Goal: Task Accomplishment & Management: Complete application form

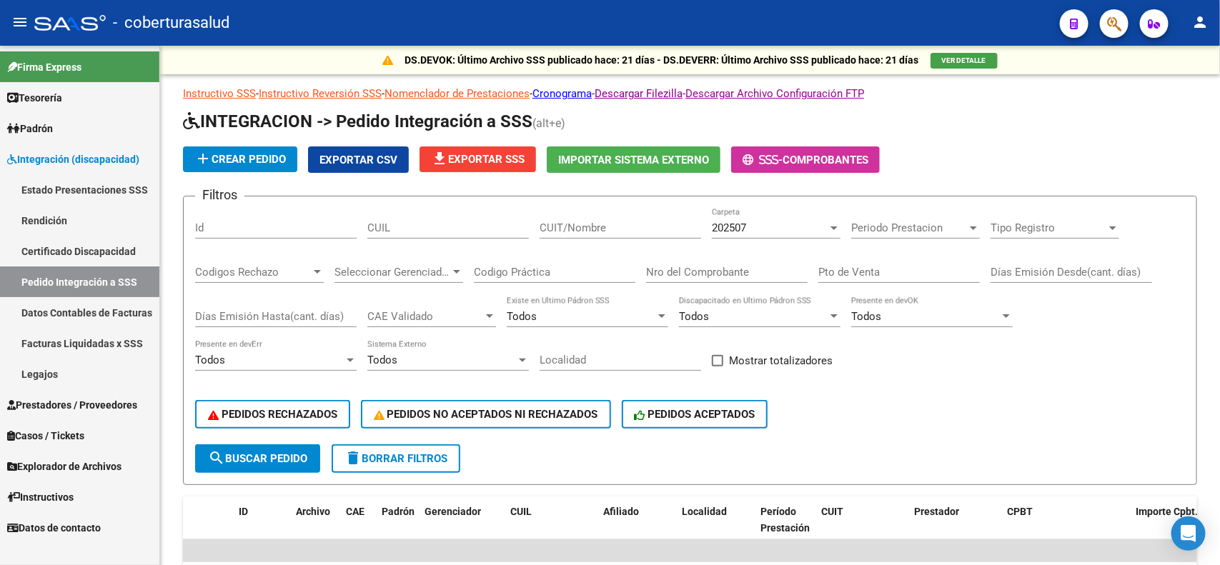
click at [56, 161] on span "Integración (discapacidad)" at bounding box center [73, 159] width 132 height 16
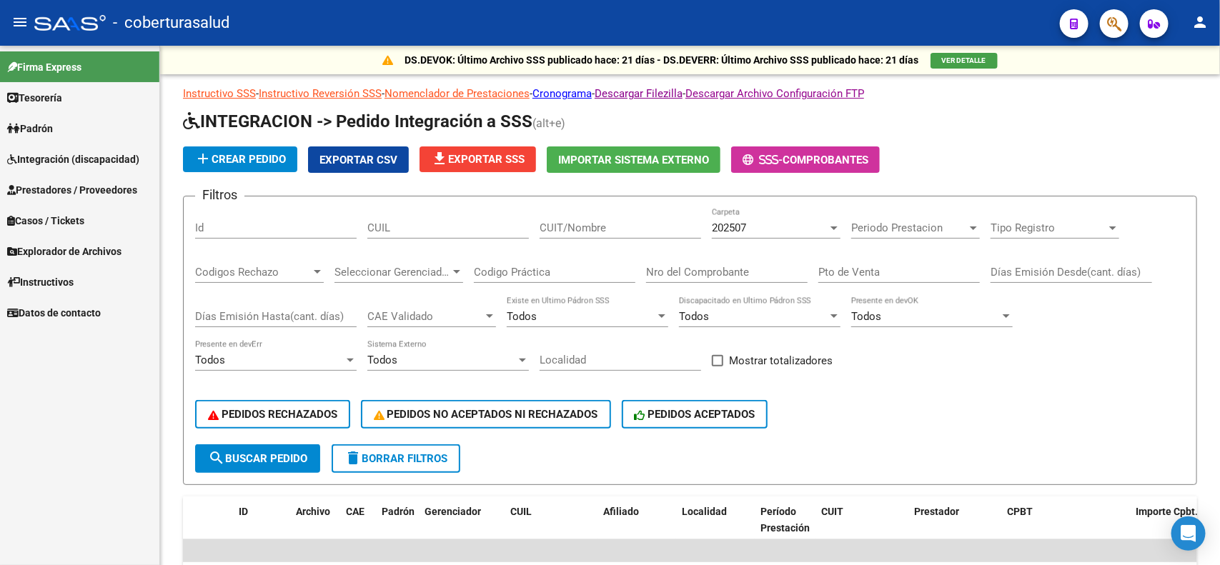
click at [57, 191] on span "Prestadores / Proveedores" at bounding box center [72, 190] width 130 height 16
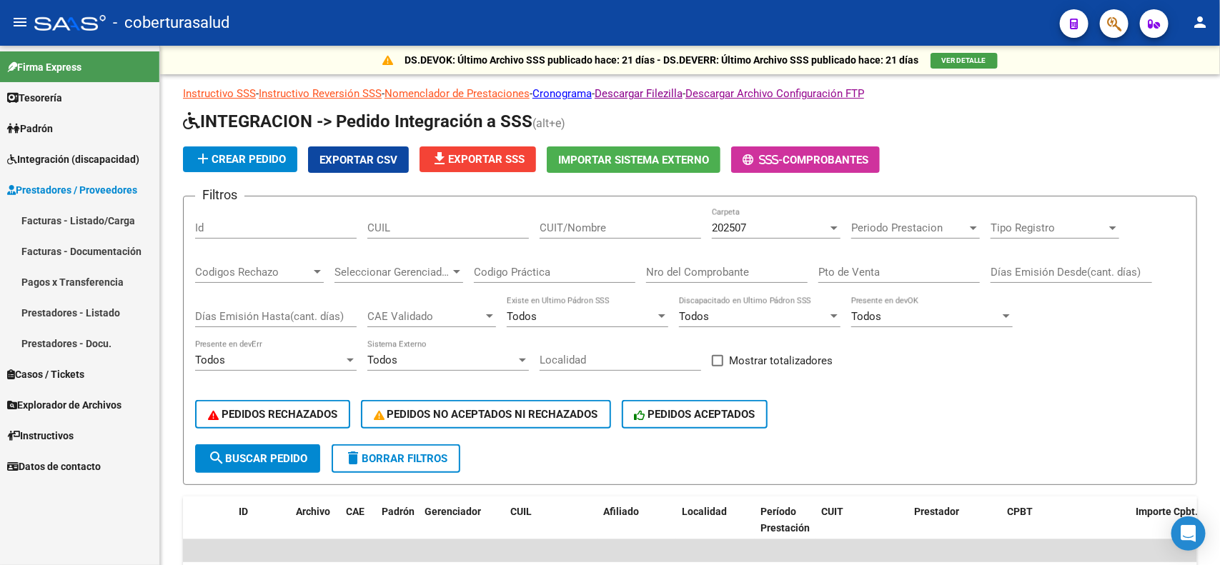
click at [56, 216] on link "Facturas - Listado/Carga" at bounding box center [79, 220] width 159 height 31
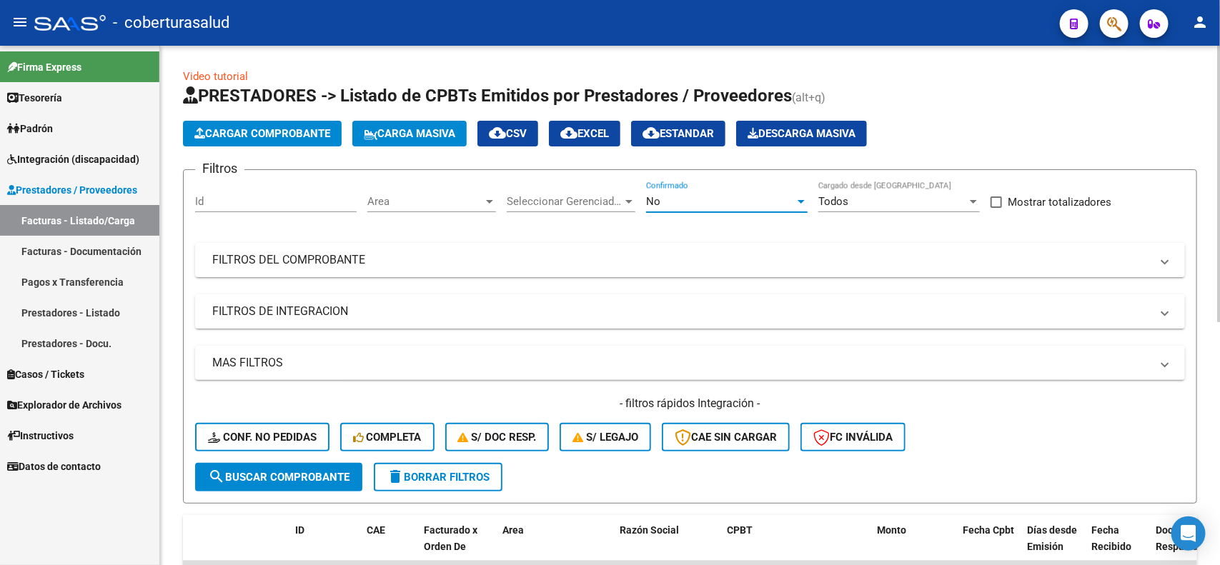
click at [802, 205] on div at bounding box center [801, 201] width 13 height 11
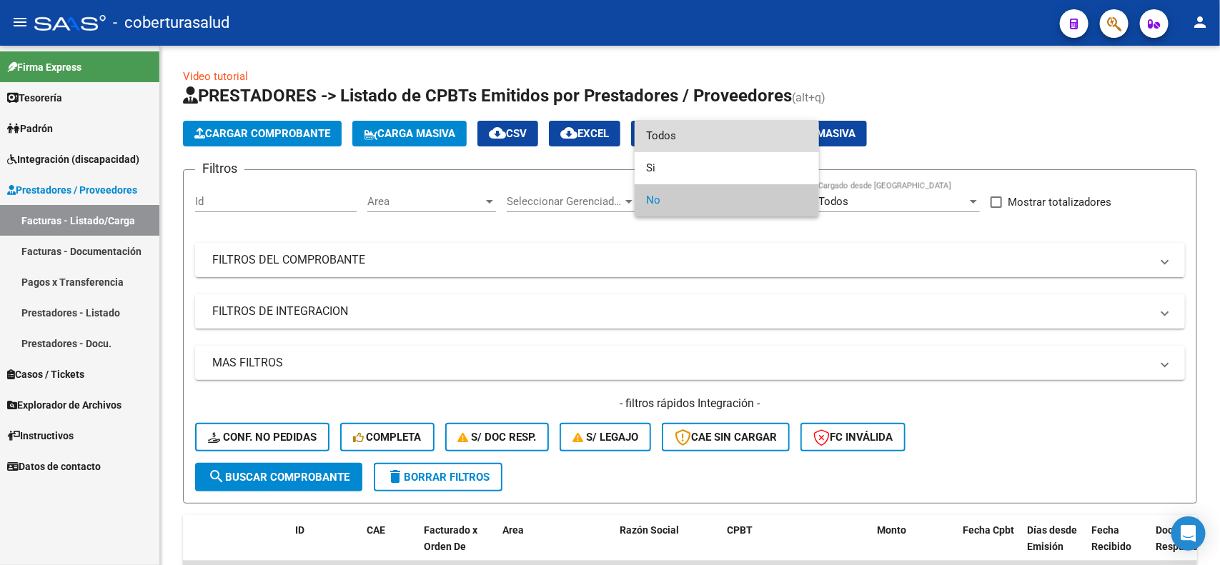
click at [694, 138] on span "Todos" at bounding box center [726, 136] width 161 height 32
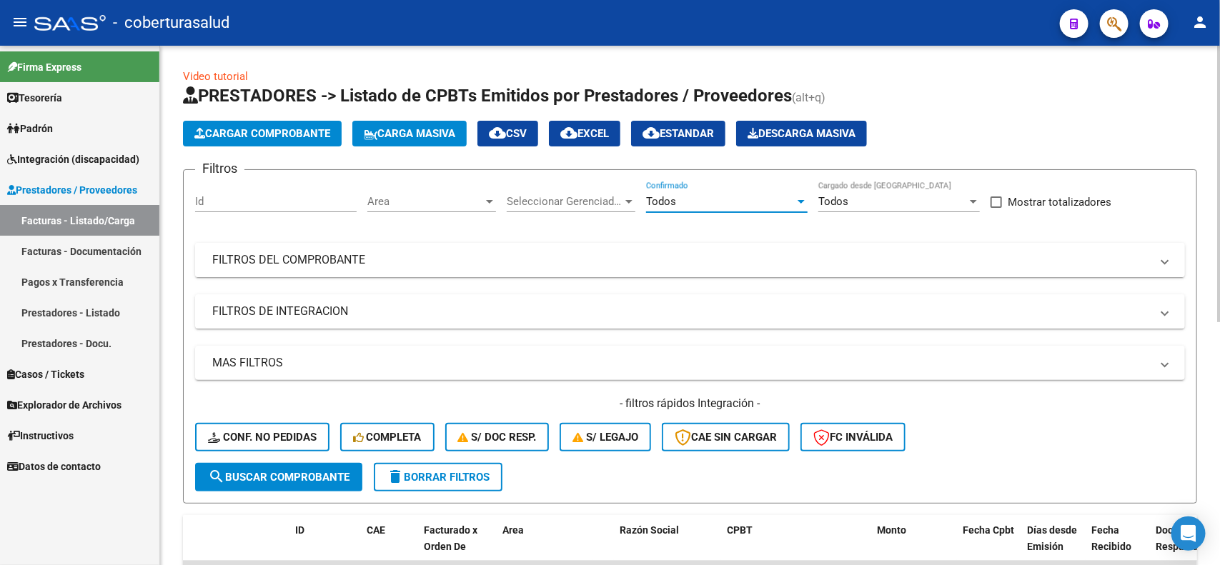
click at [350, 267] on mat-expansion-panel-header "FILTROS DEL COMPROBANTE" at bounding box center [690, 260] width 990 height 34
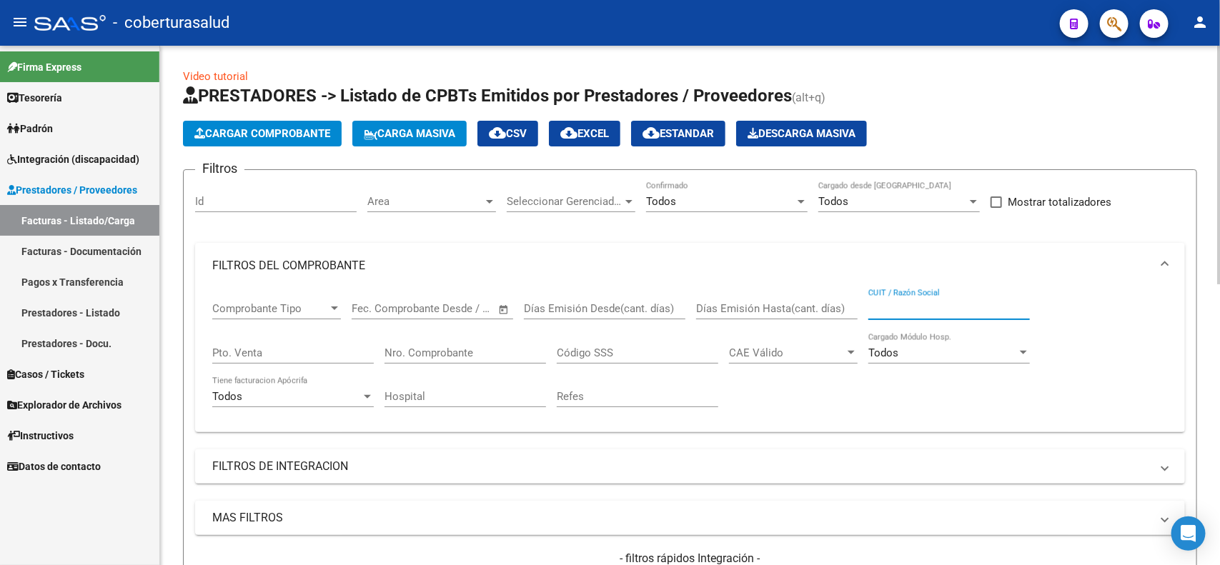
click at [949, 308] on input "CUIT / Razón Social" at bounding box center [948, 308] width 161 height 13
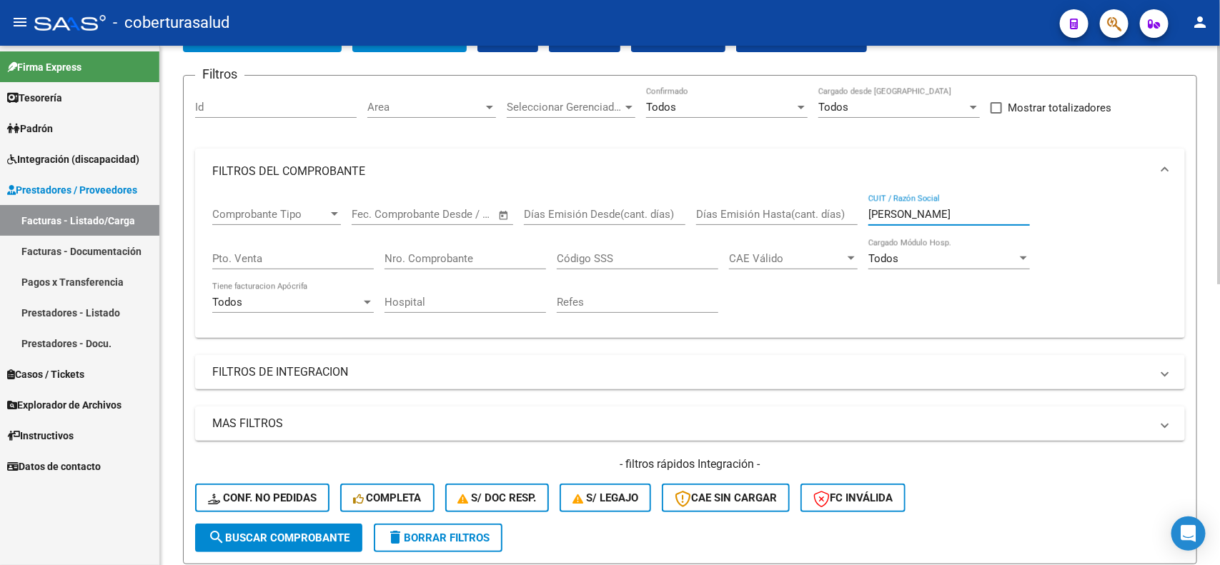
scroll to position [179, 0]
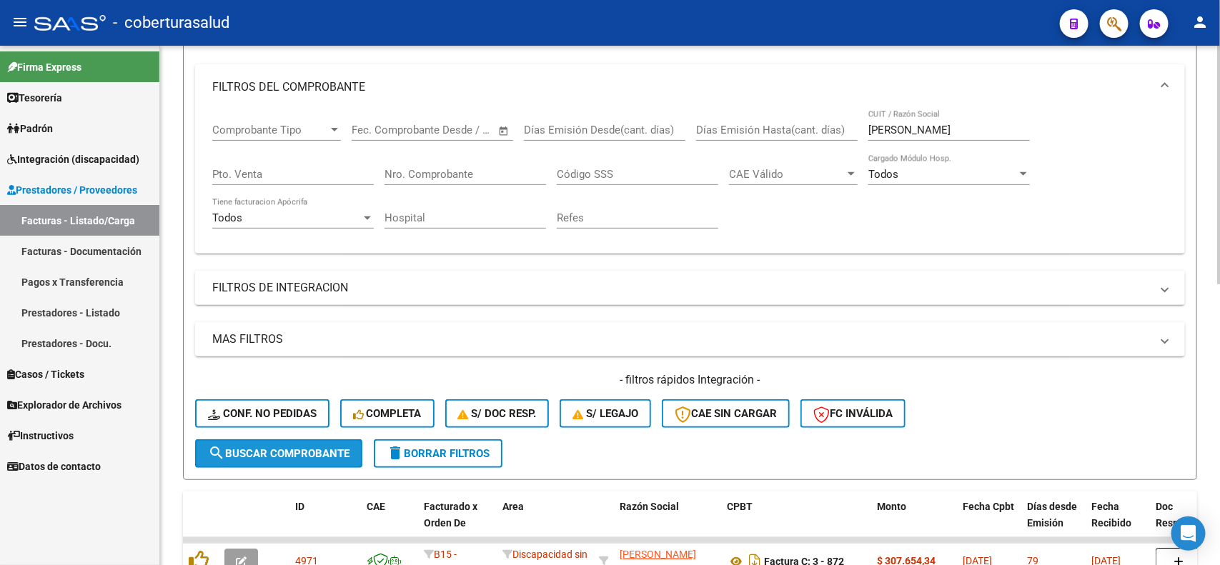
click at [275, 452] on span "search Buscar Comprobante" at bounding box center [278, 453] width 141 height 13
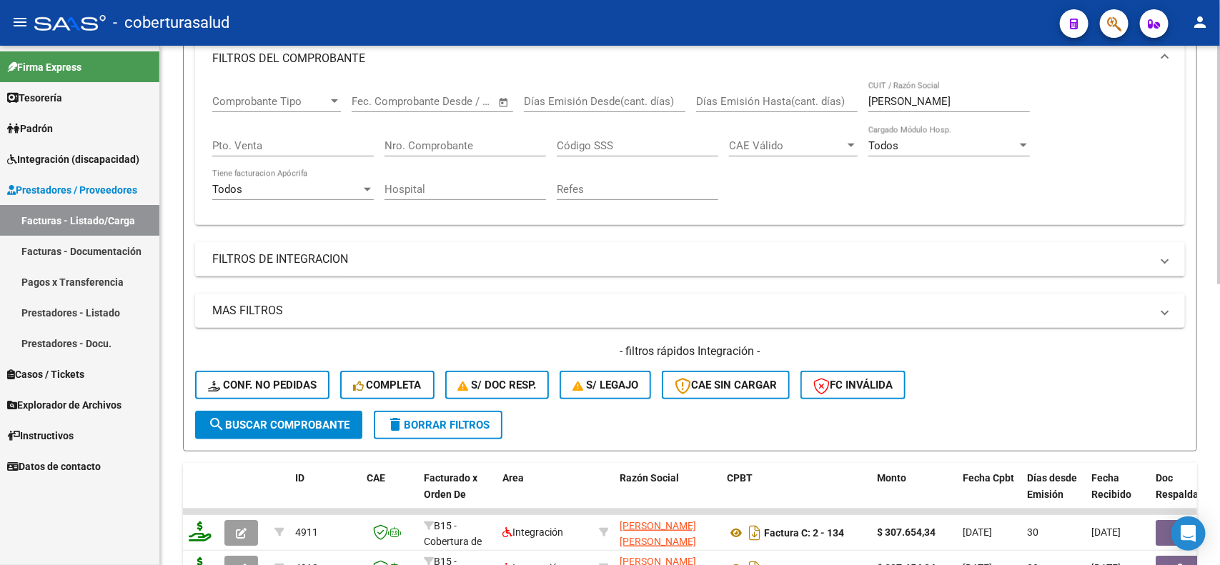
scroll to position [89, 0]
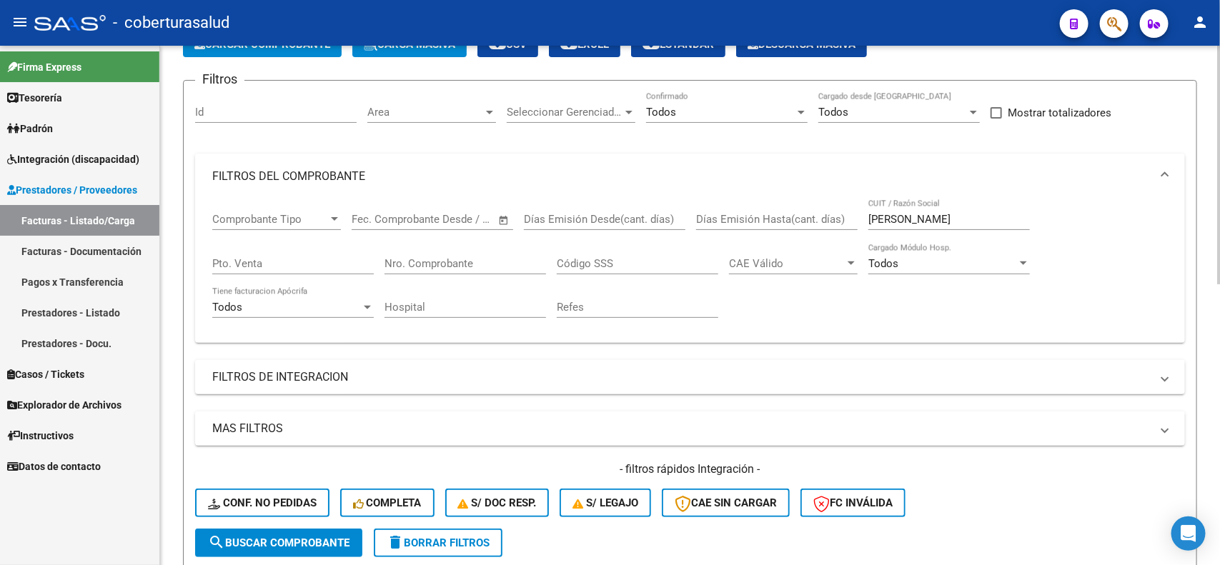
click at [952, 209] on div "[PERSON_NAME] CUIT / Razón Social" at bounding box center [948, 214] width 161 height 31
click at [948, 213] on input "[PERSON_NAME]" at bounding box center [948, 219] width 161 height 13
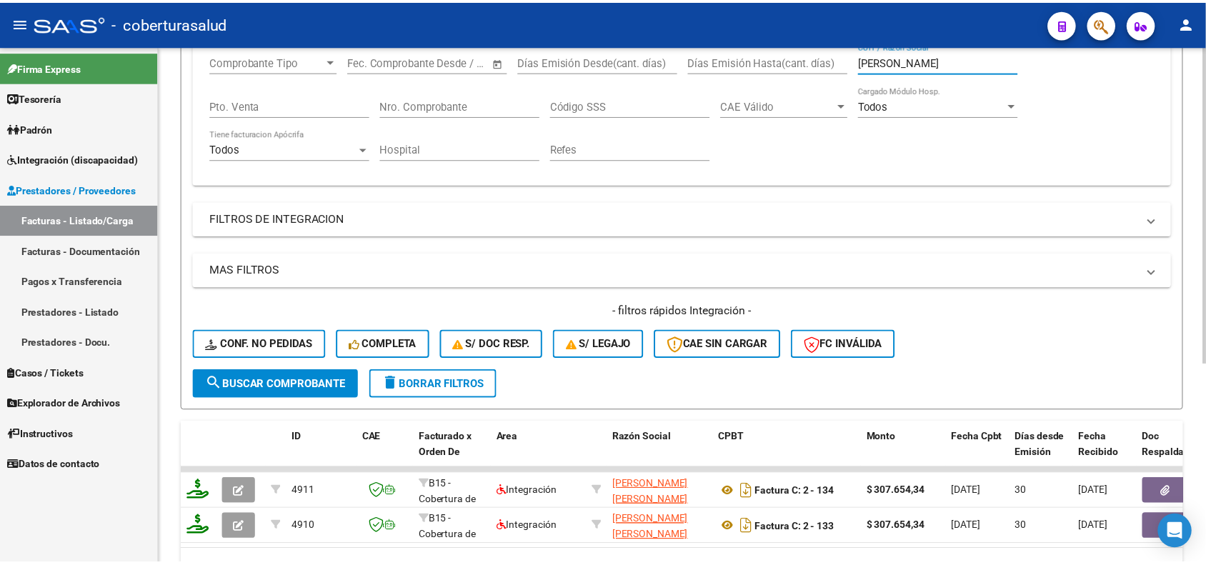
scroll to position [325, 0]
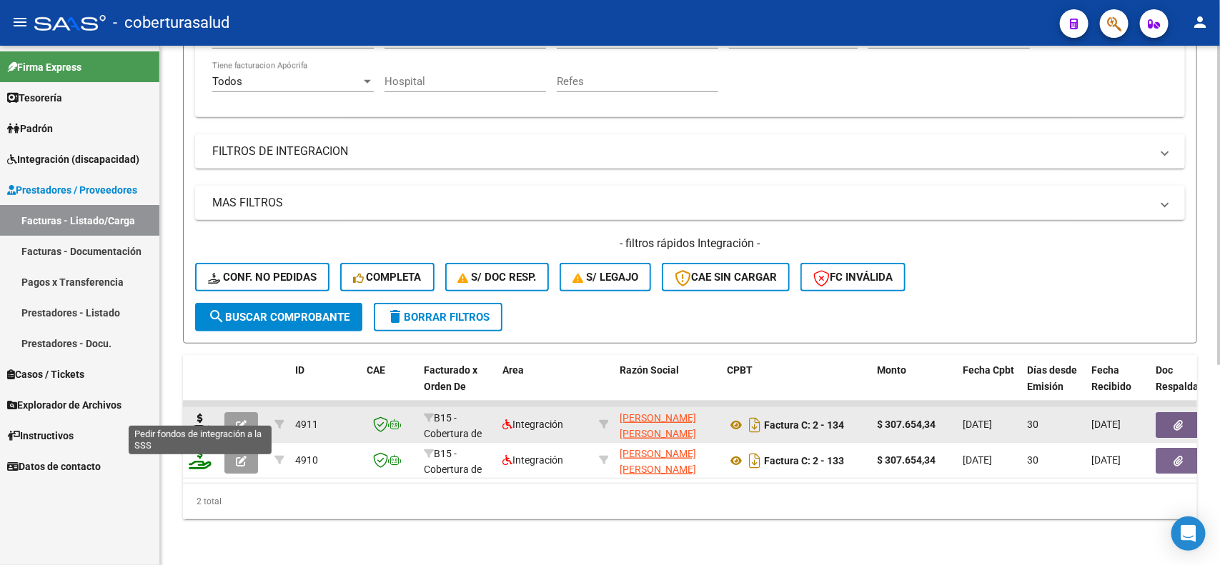
type input "[PERSON_NAME]"
click at [201, 414] on icon at bounding box center [200, 424] width 23 height 20
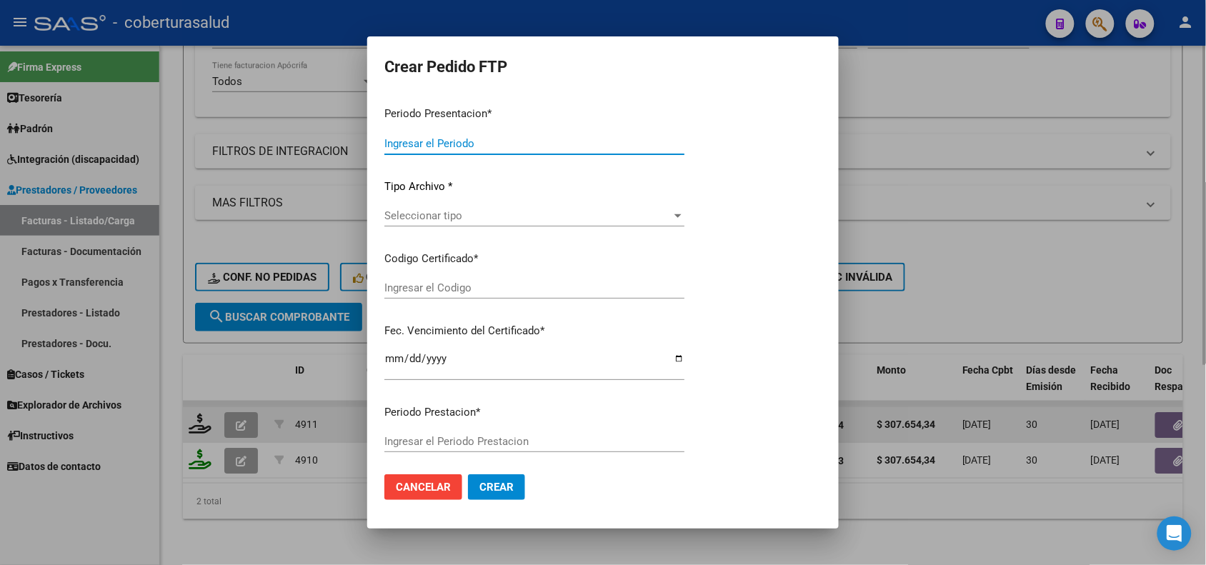
type input "202507"
type input "202504"
type input "$ 307.654,34"
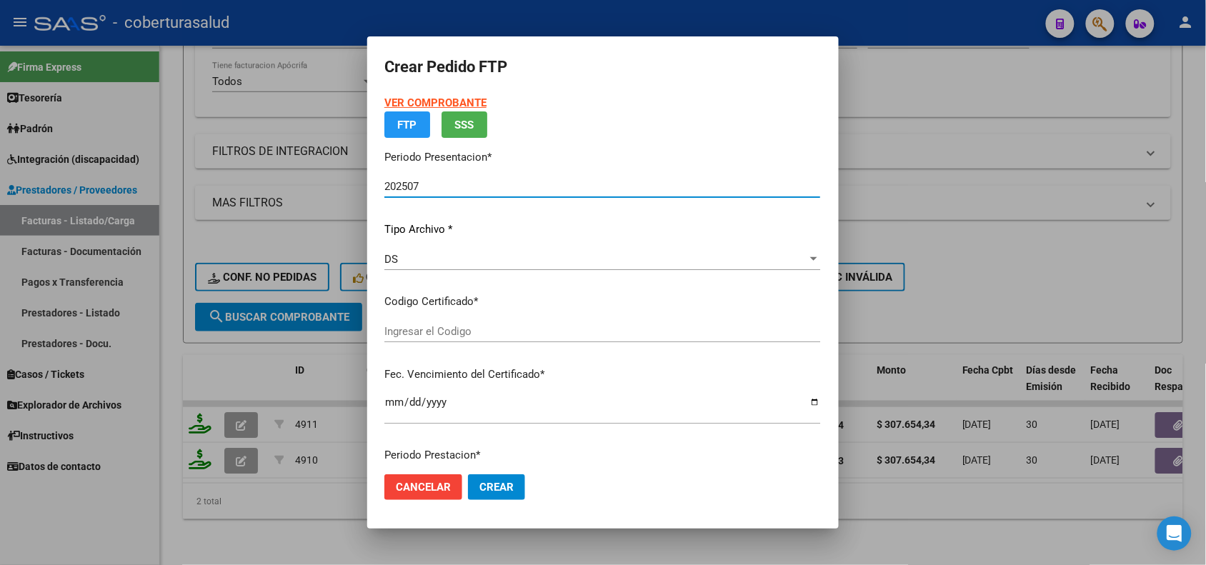
type input "ARG02000564308822023010920280109SAL124"
type input "[DATE]"
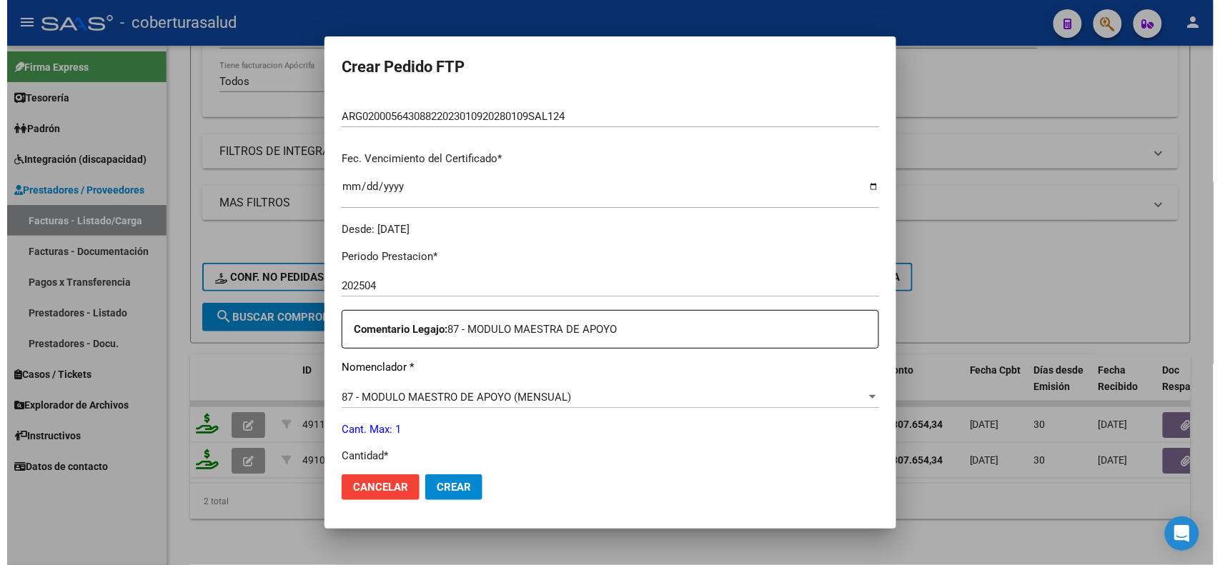
scroll to position [357, 0]
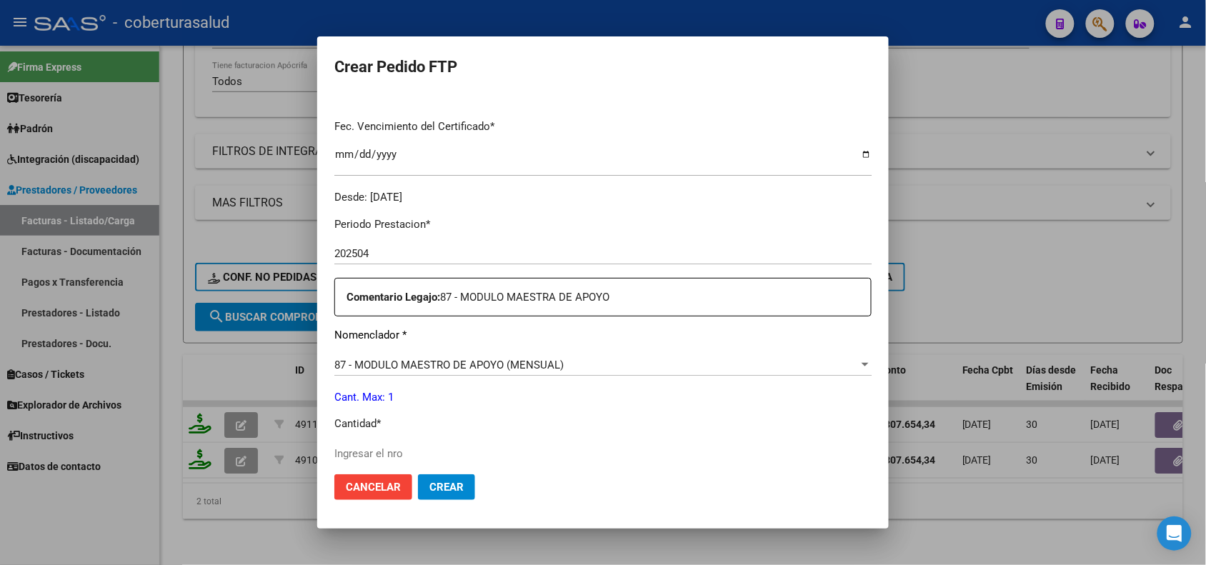
click at [537, 547] on div at bounding box center [603, 282] width 1206 height 565
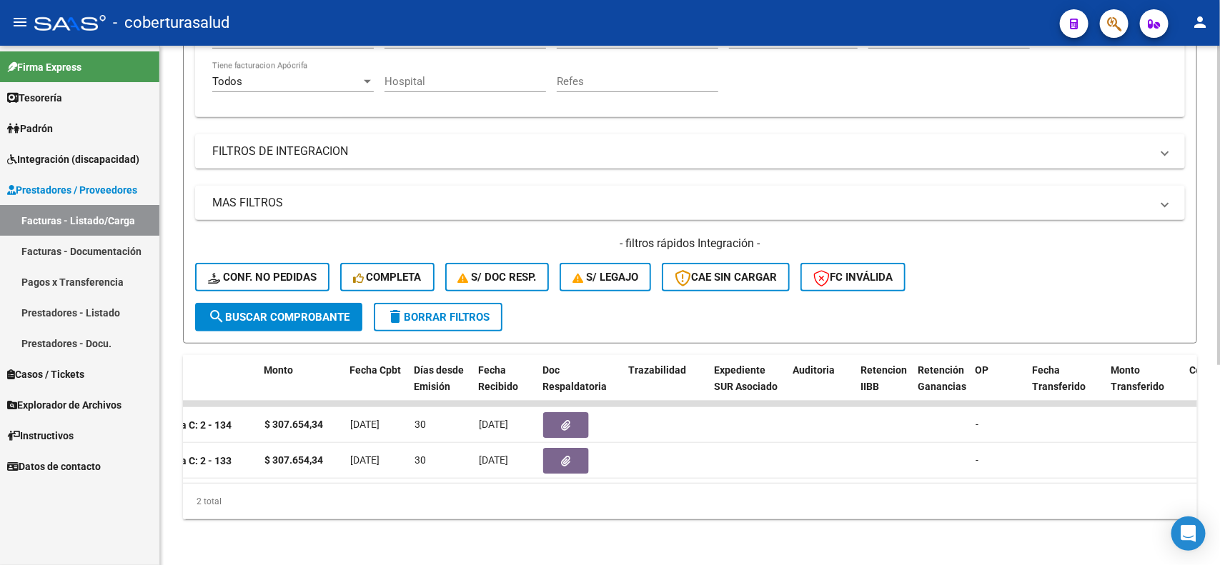
scroll to position [0, 0]
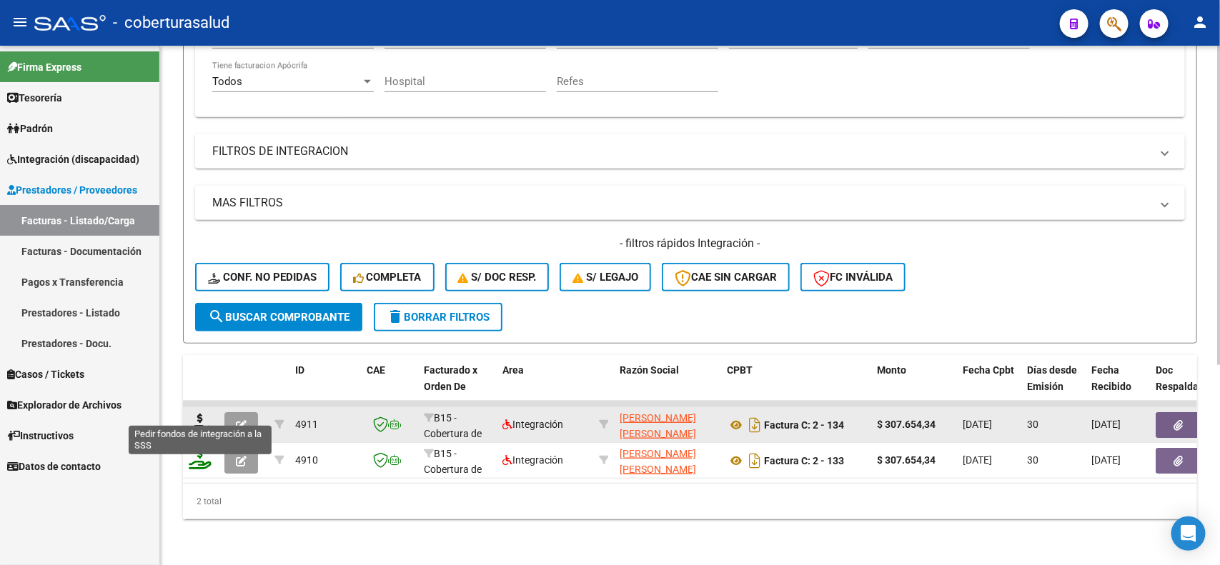
click at [194, 415] on icon at bounding box center [200, 424] width 23 height 20
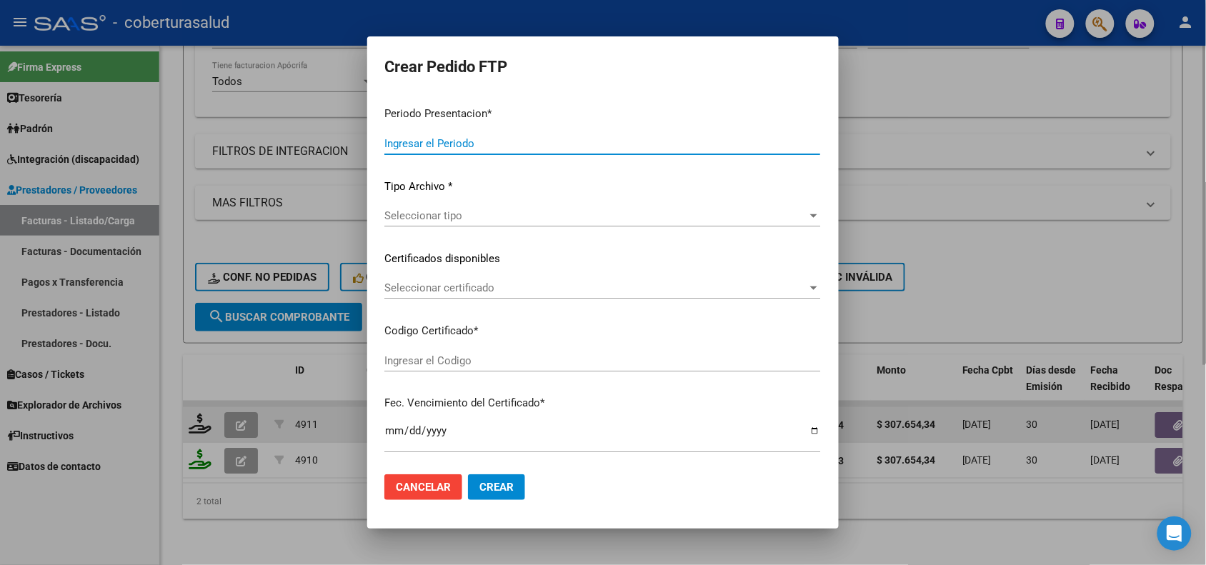
type input "202507"
type input "202504"
type input "$ 307.654,34"
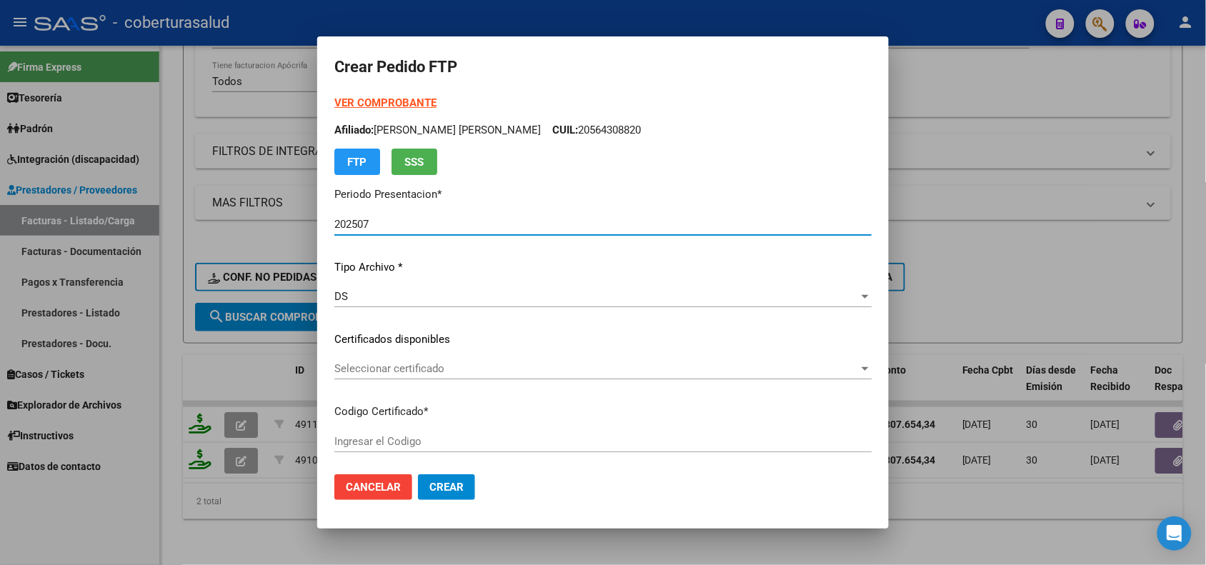
type input "ARG02000564308822023010920280109SAL124"
type input "[DATE]"
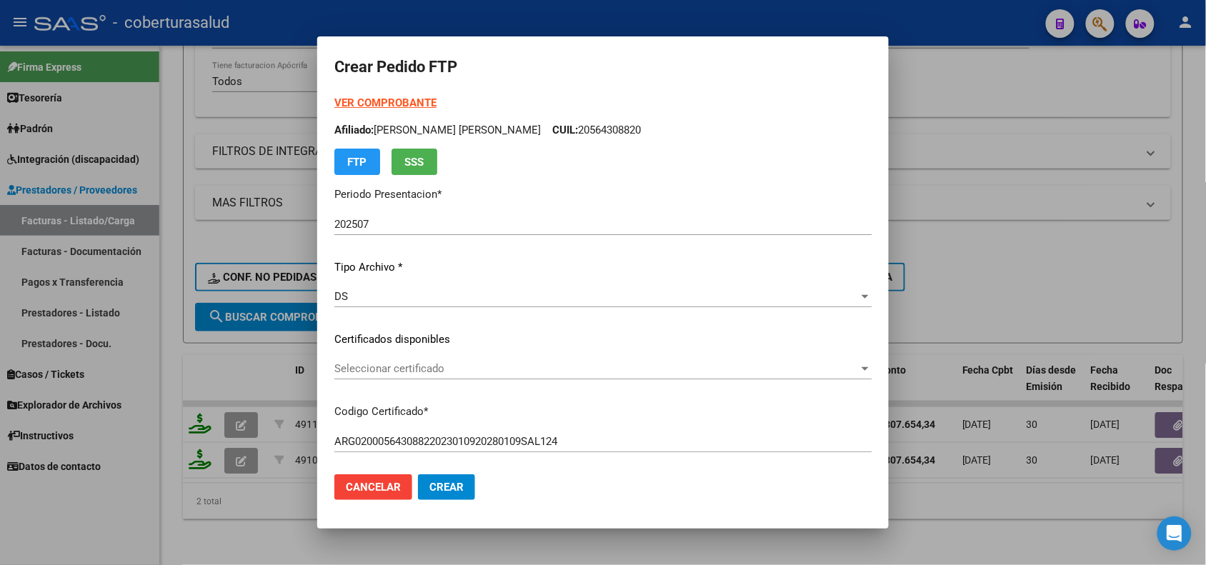
click at [232, 523] on div at bounding box center [603, 282] width 1206 height 565
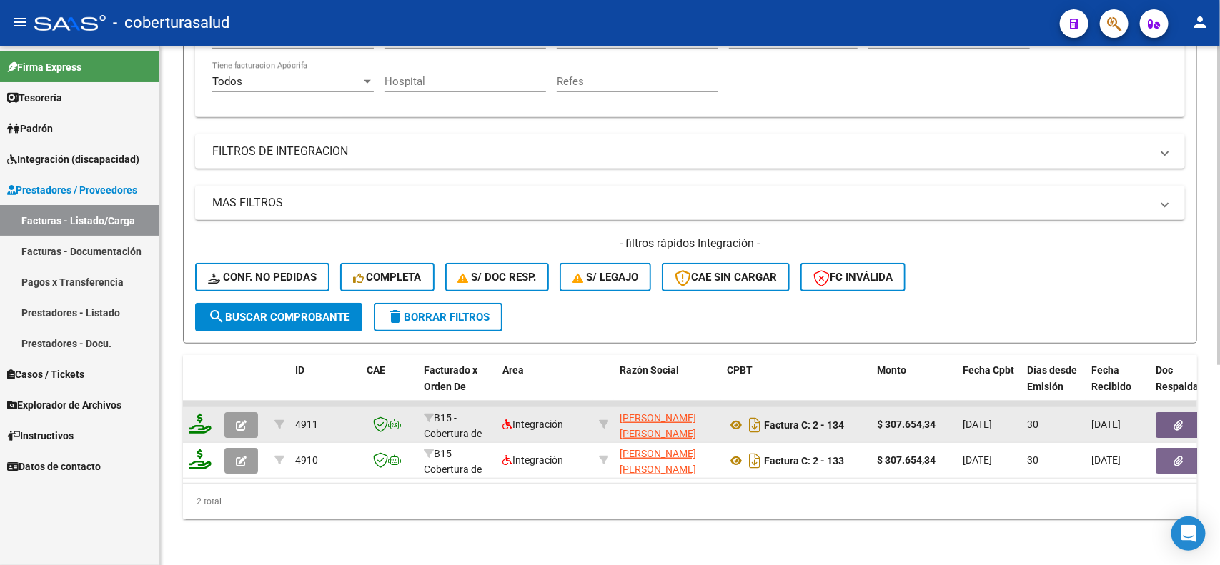
click at [244, 420] on icon "button" at bounding box center [241, 425] width 11 height 11
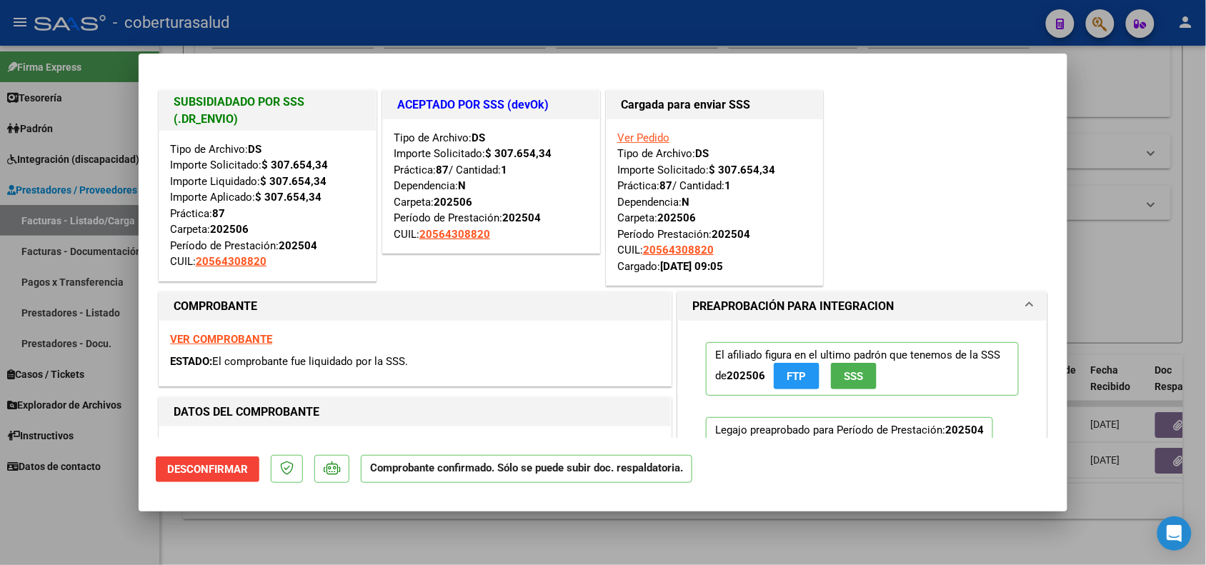
click at [399, 537] on div at bounding box center [603, 282] width 1206 height 565
type input "$ 0,00"
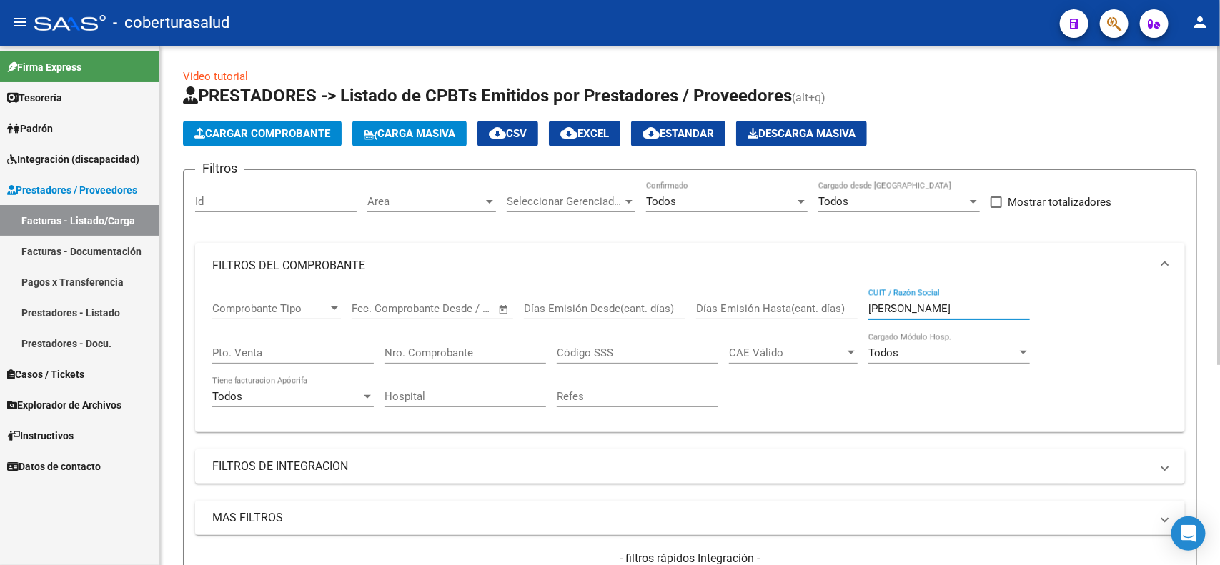
drag, startPoint x: 970, startPoint y: 304, endPoint x: 858, endPoint y: 311, distance: 111.6
click at [858, 311] on div "Comprobante Tipo Comprobante Tipo Start date – End date Fec. Comprobante Desde …" at bounding box center [689, 355] width 955 height 132
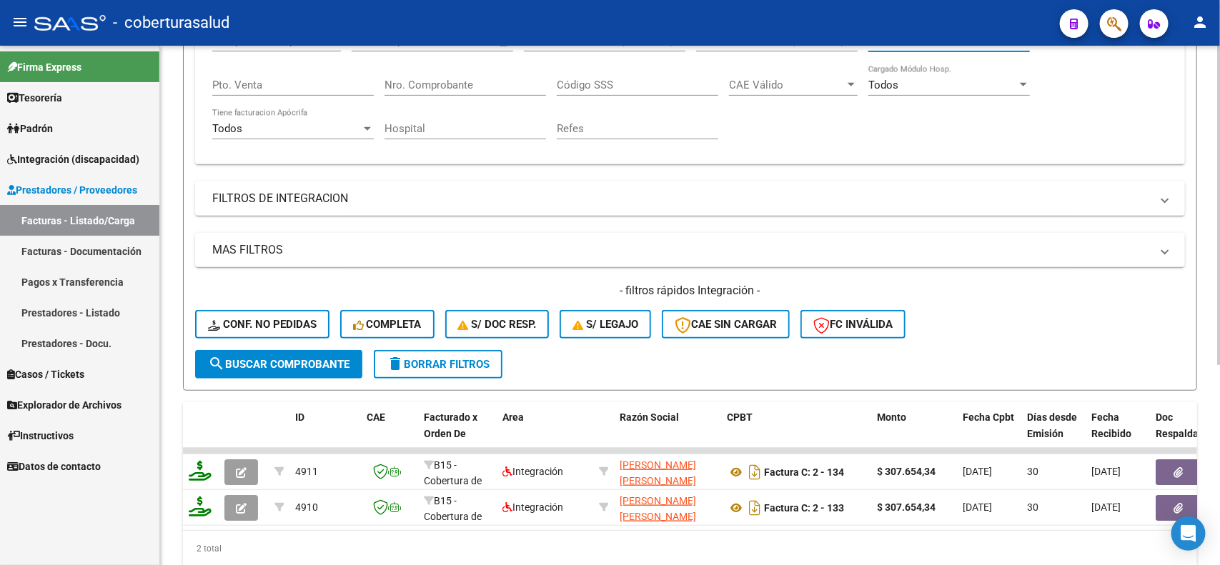
type input "[PERSON_NAME]"
click at [249, 358] on span "search Buscar Comprobante" at bounding box center [278, 364] width 141 height 13
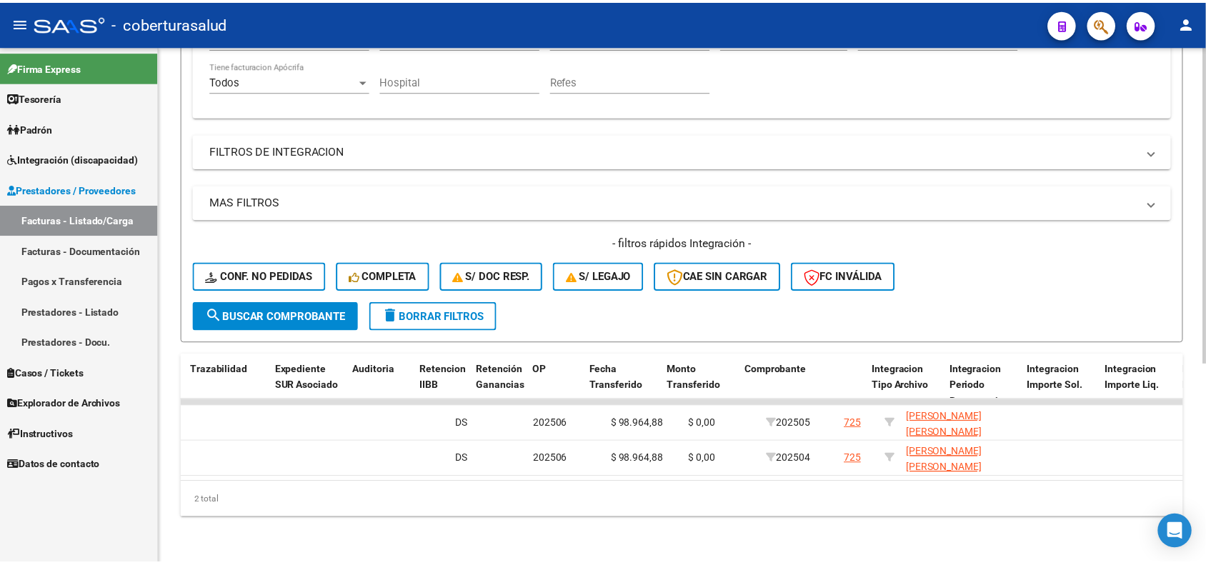
scroll to position [0, 0]
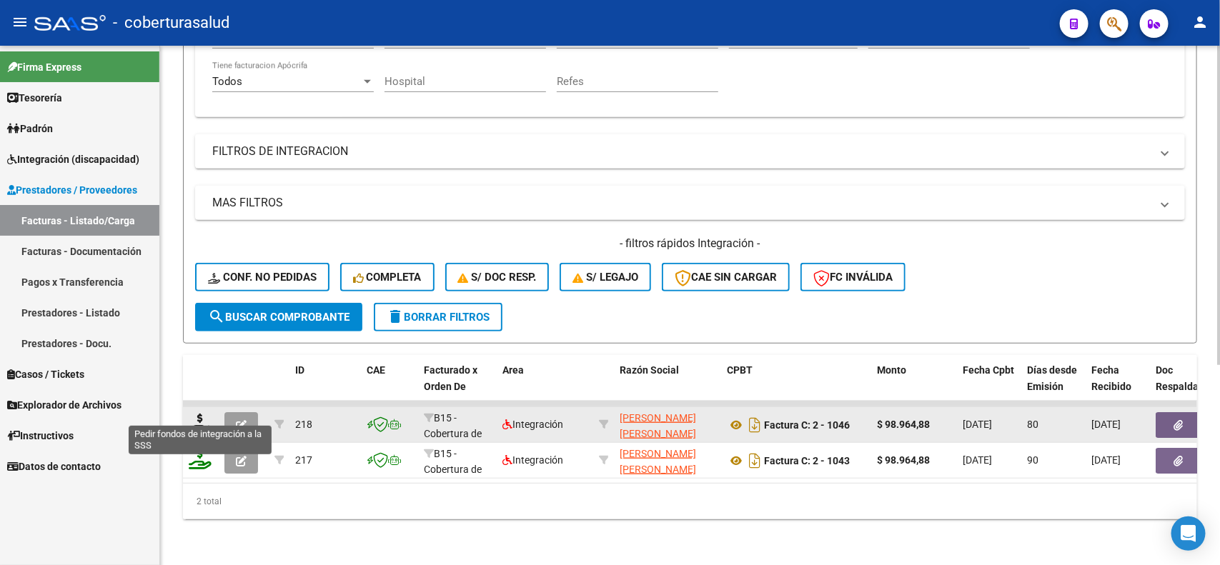
click at [199, 414] on icon at bounding box center [200, 424] width 23 height 20
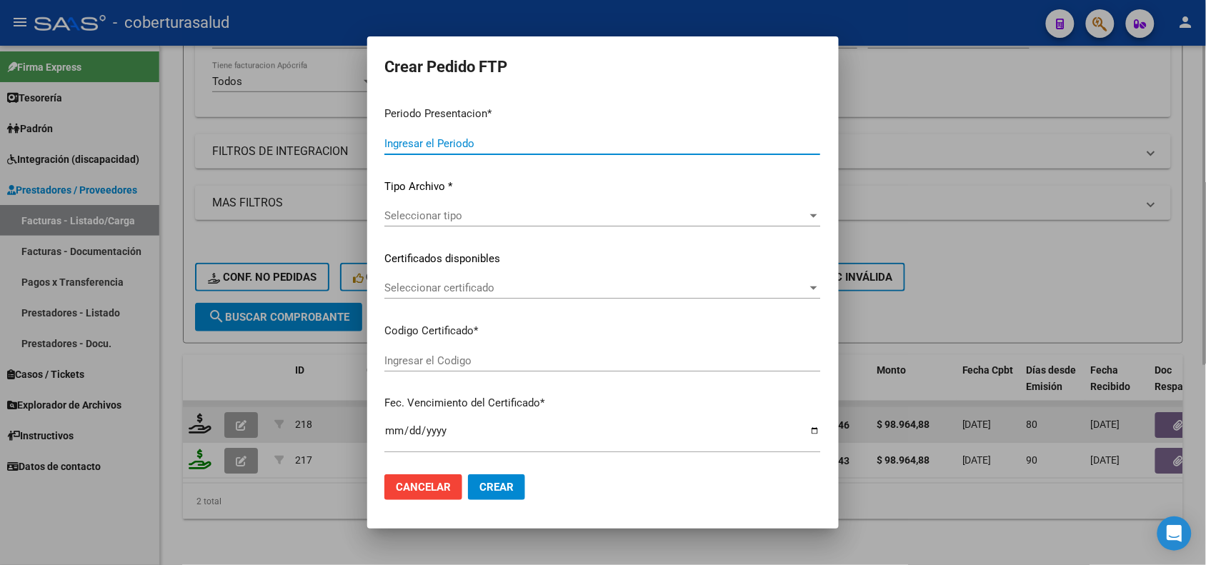
type input "202507"
type input "202505"
type input "$ 98.964,88"
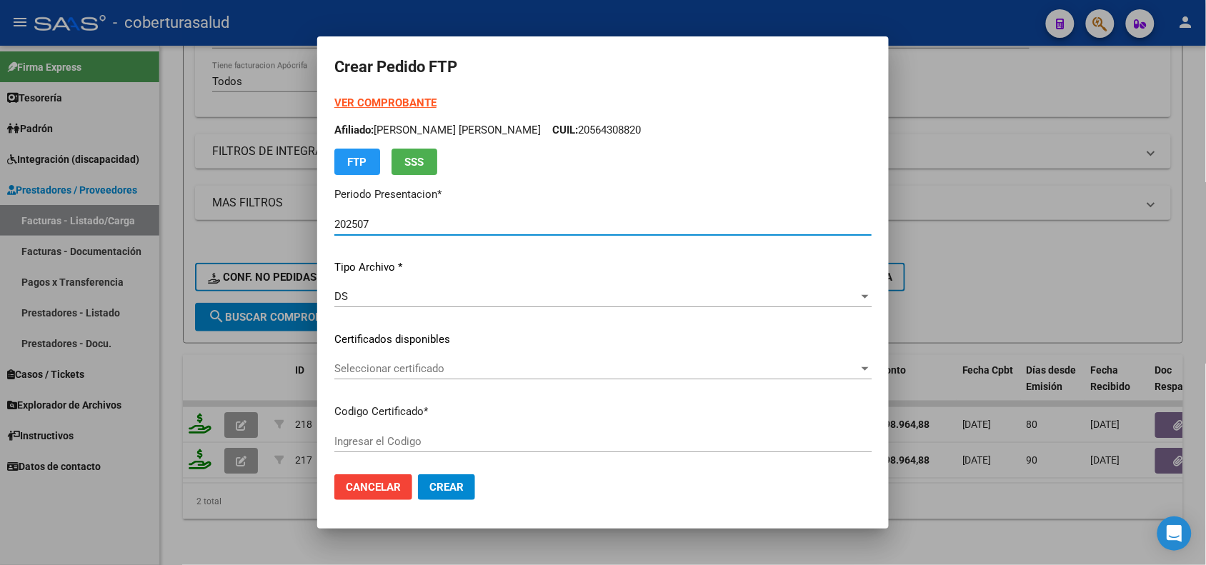
type input "ARG02000540858812023021420280214SAL124"
type input "[DATE]"
click at [241, 516] on div at bounding box center [603, 282] width 1206 height 565
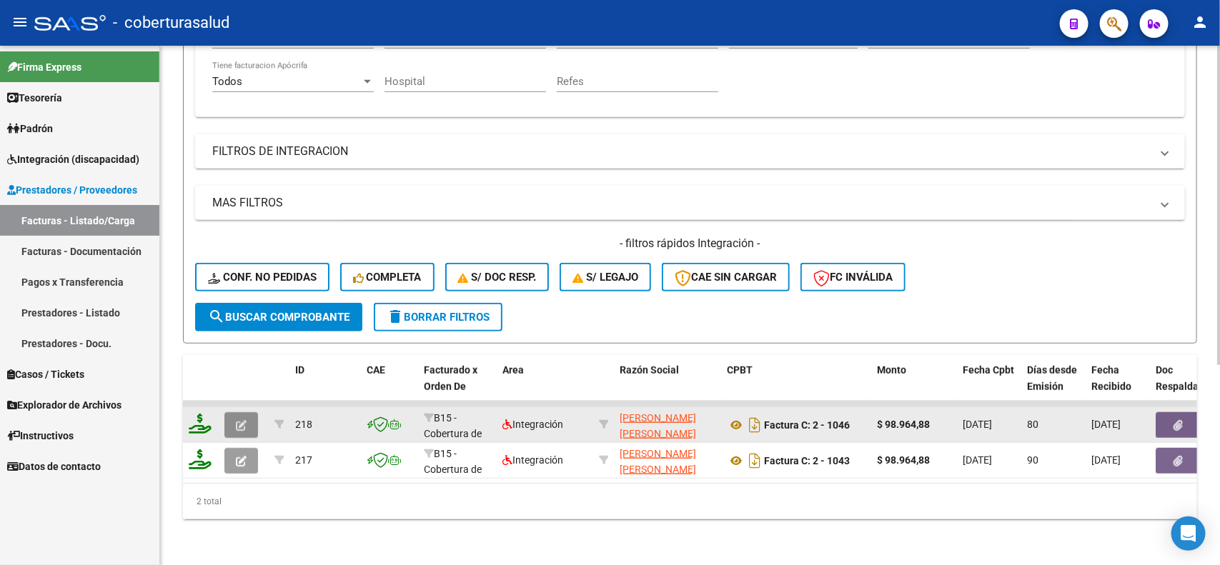
click at [242, 420] on icon "button" at bounding box center [241, 425] width 11 height 11
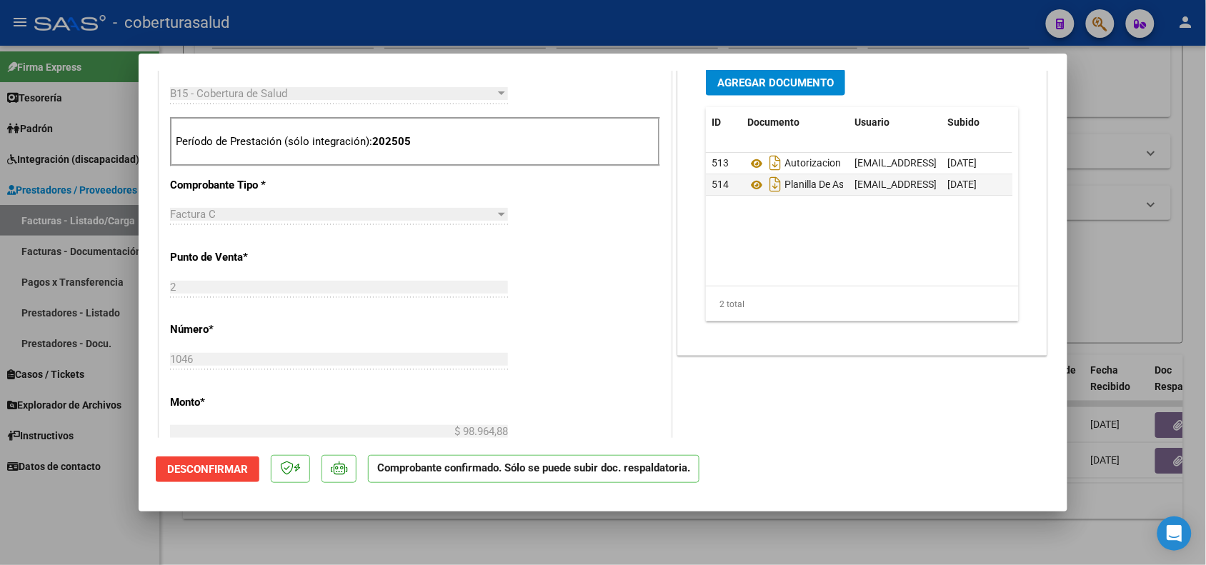
scroll to position [893, 0]
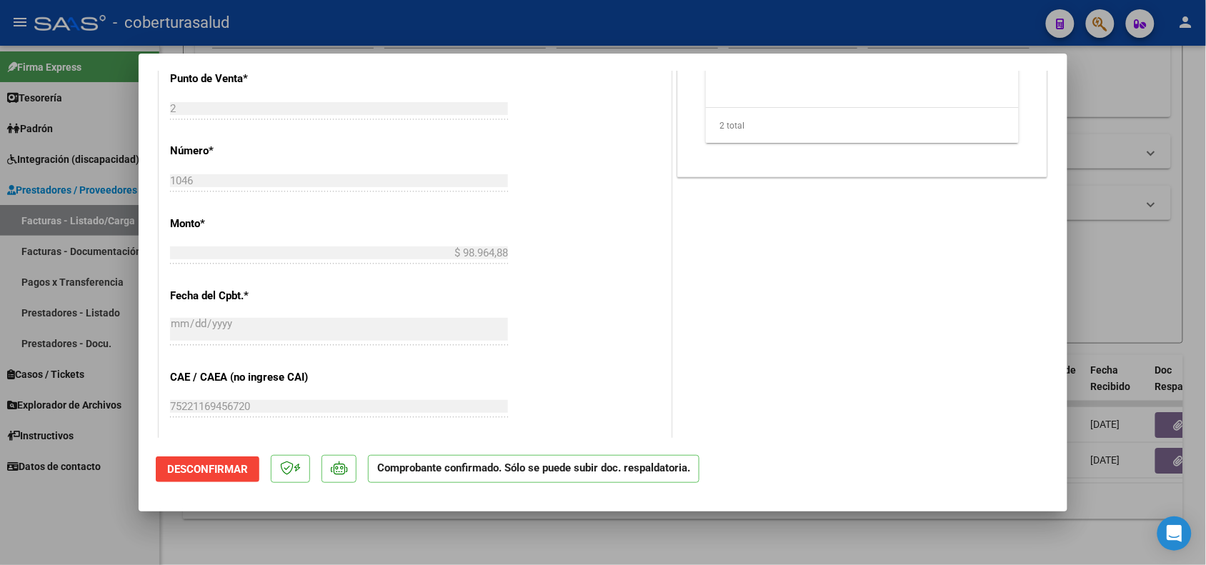
click at [50, 509] on div at bounding box center [603, 282] width 1206 height 565
type input "$ 0,00"
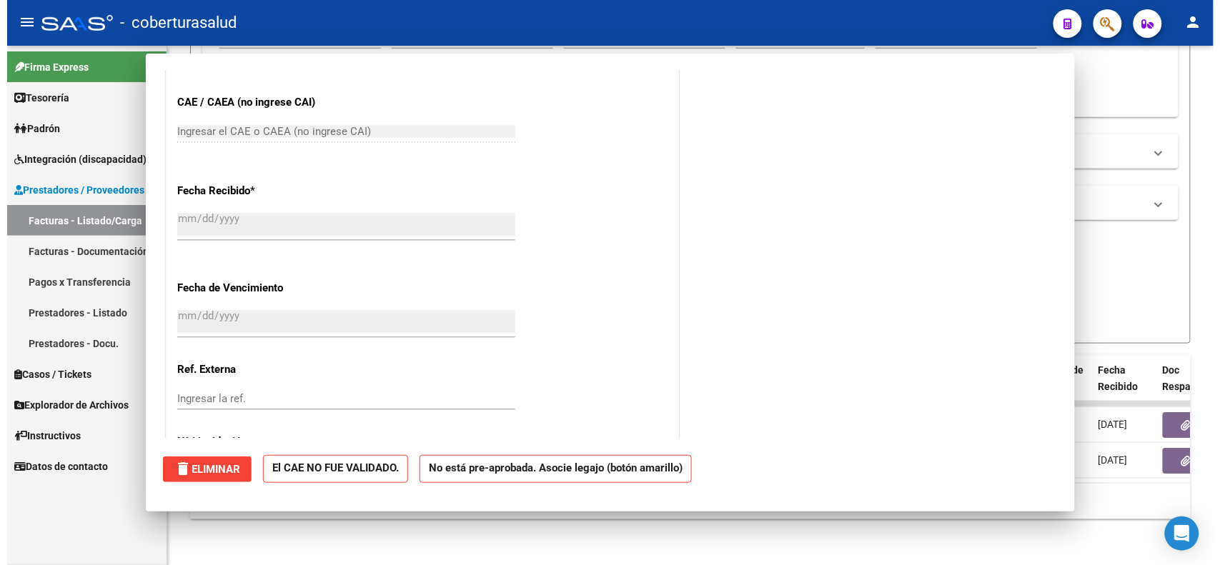
scroll to position [0, 0]
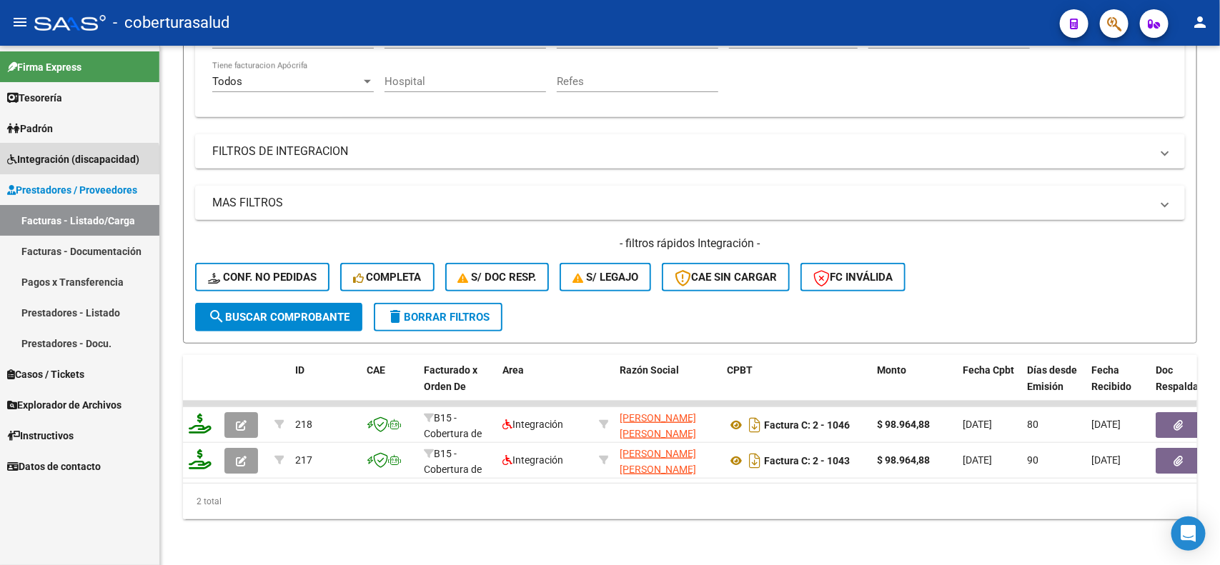
click at [59, 166] on link "Integración (discapacidad)" at bounding box center [79, 159] width 159 height 31
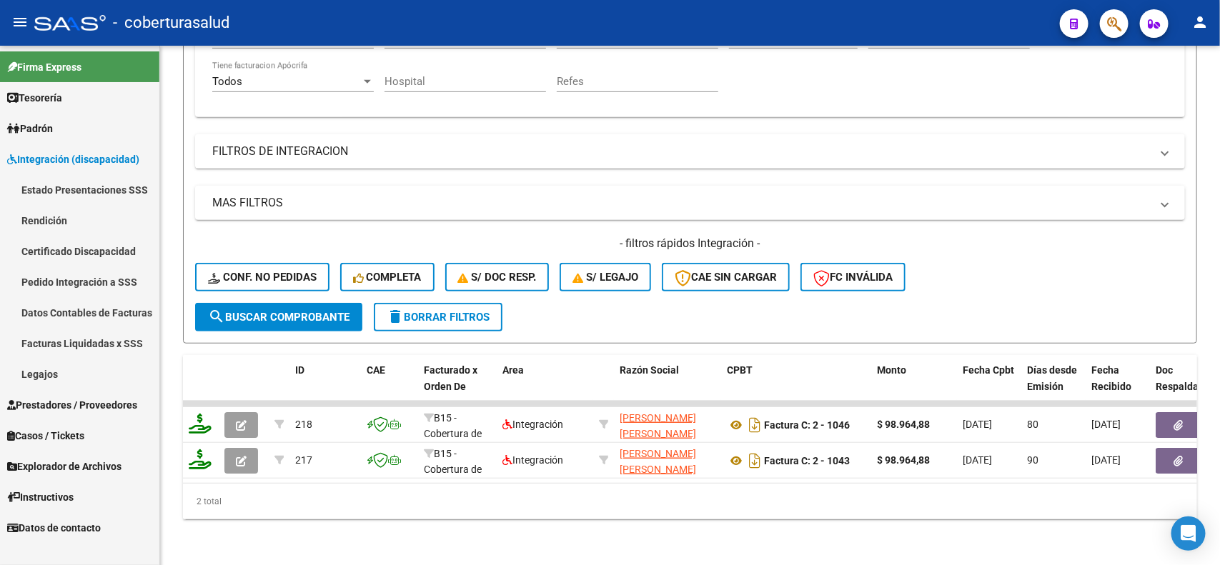
click at [76, 274] on link "Pedido Integración a SSS" at bounding box center [79, 282] width 159 height 31
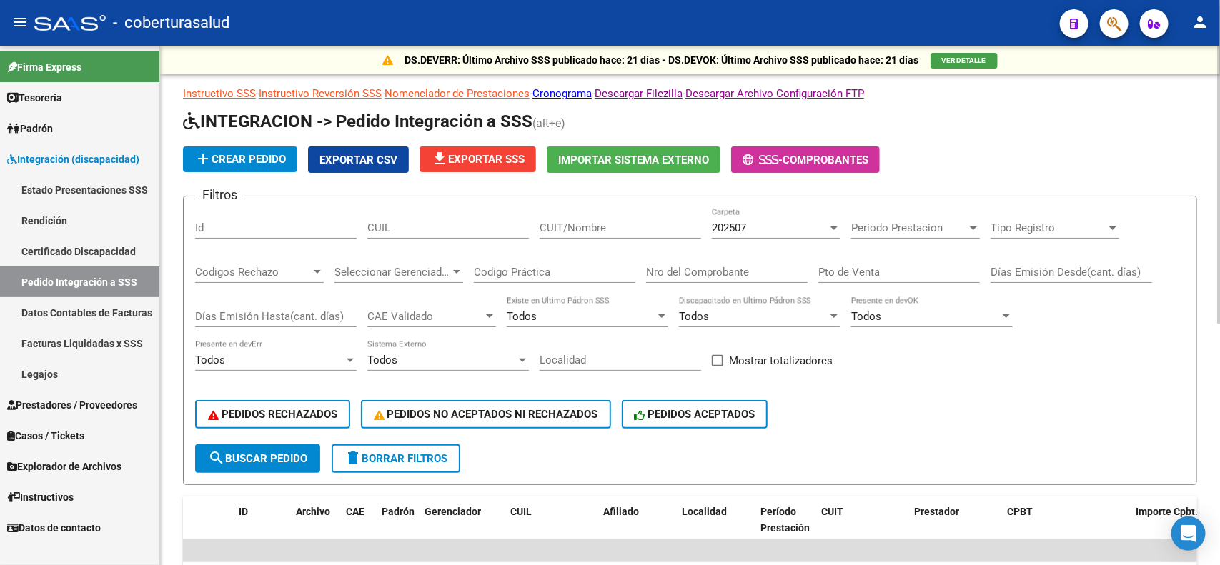
click at [691, 268] on input "Nro del Comprobante" at bounding box center [726, 272] width 161 height 13
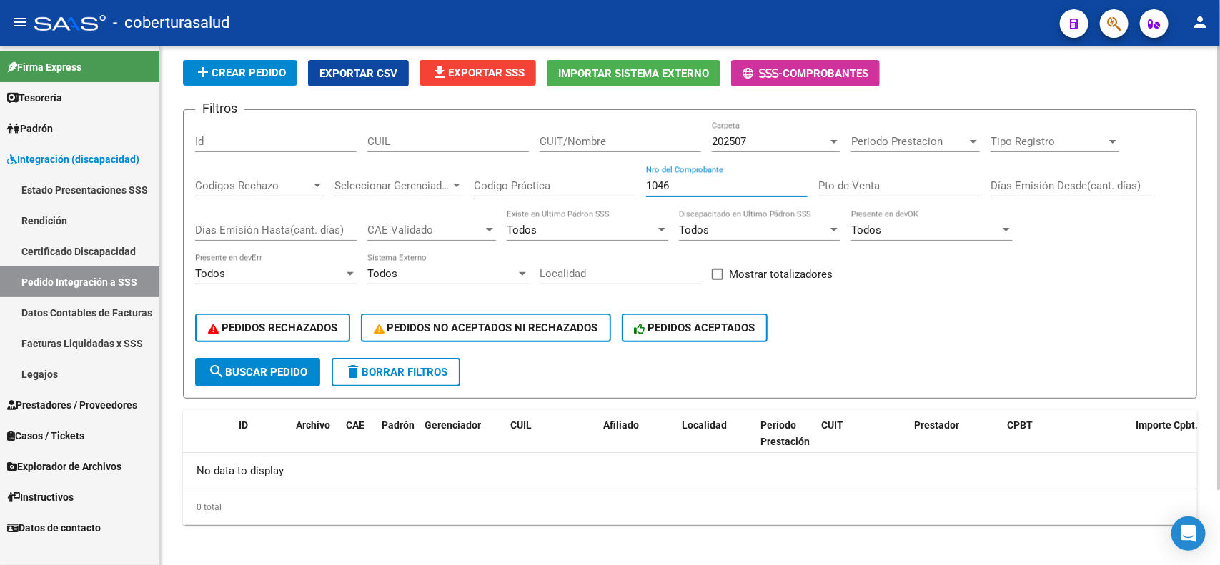
scroll to position [87, 0]
type input "1046"
click at [851, 144] on span "Periodo Prestacion" at bounding box center [909, 140] width 116 height 13
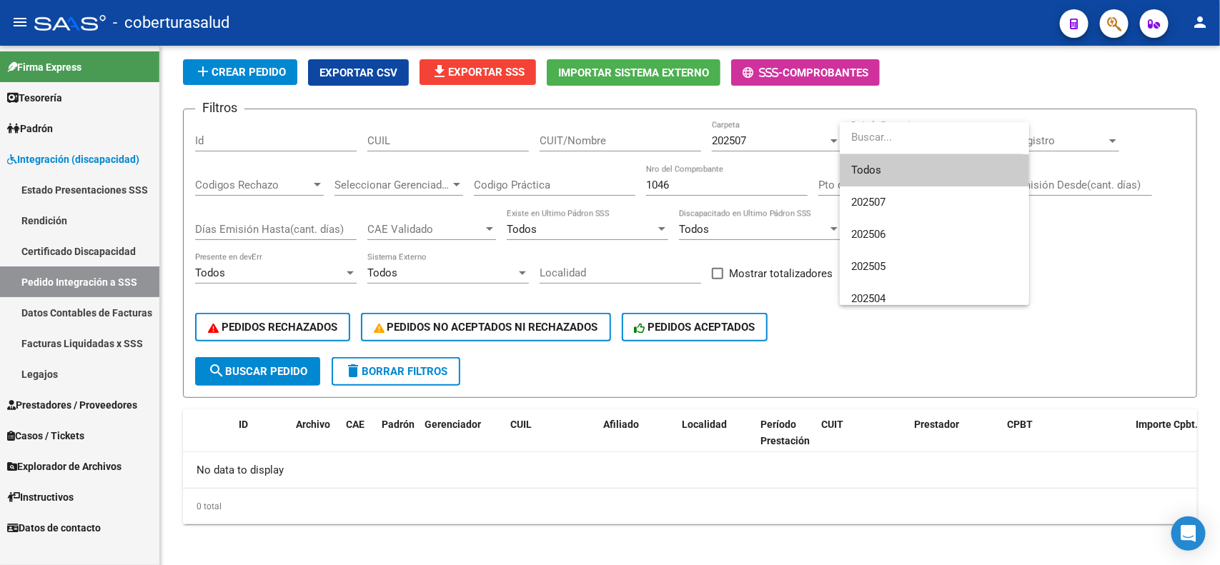
click at [835, 143] on div at bounding box center [610, 282] width 1220 height 565
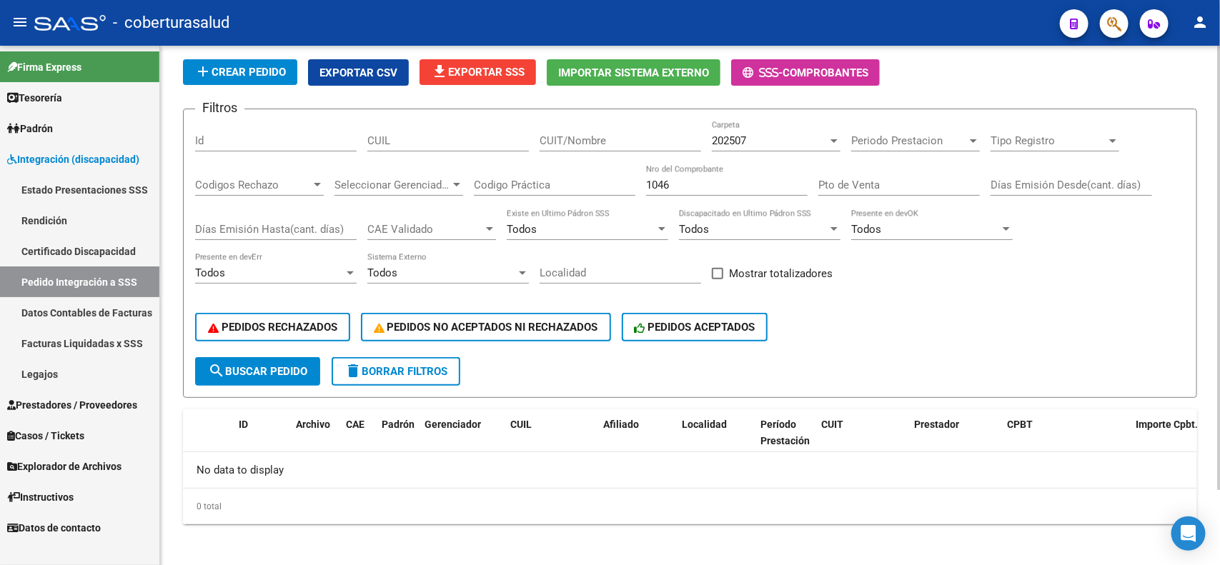
click at [829, 144] on div at bounding box center [833, 140] width 13 height 11
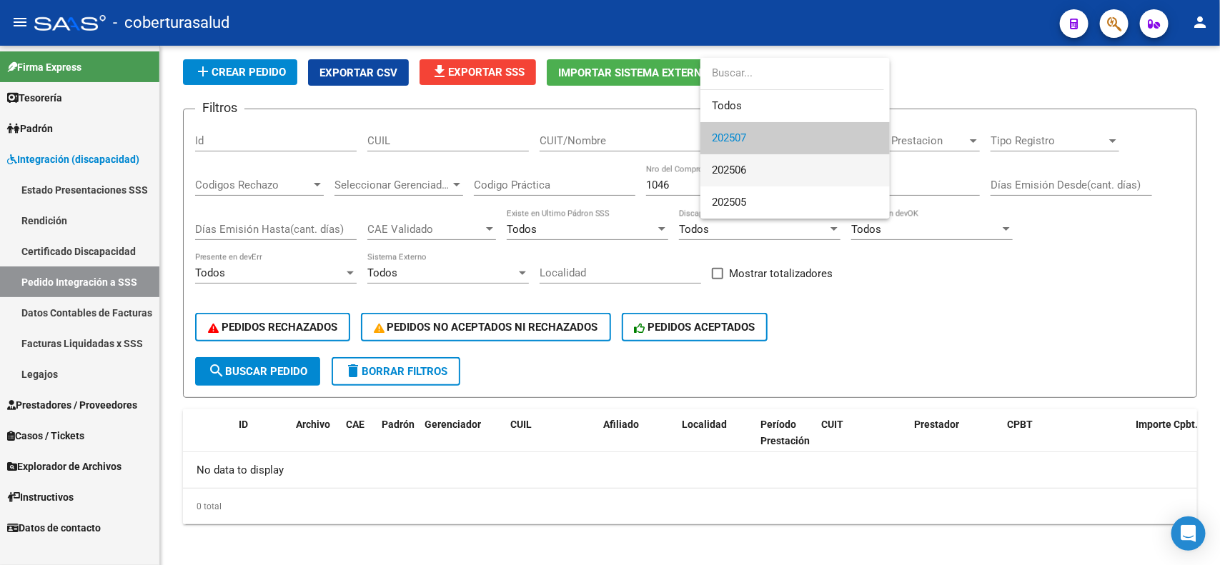
click at [788, 173] on span "202506" at bounding box center [795, 170] width 166 height 32
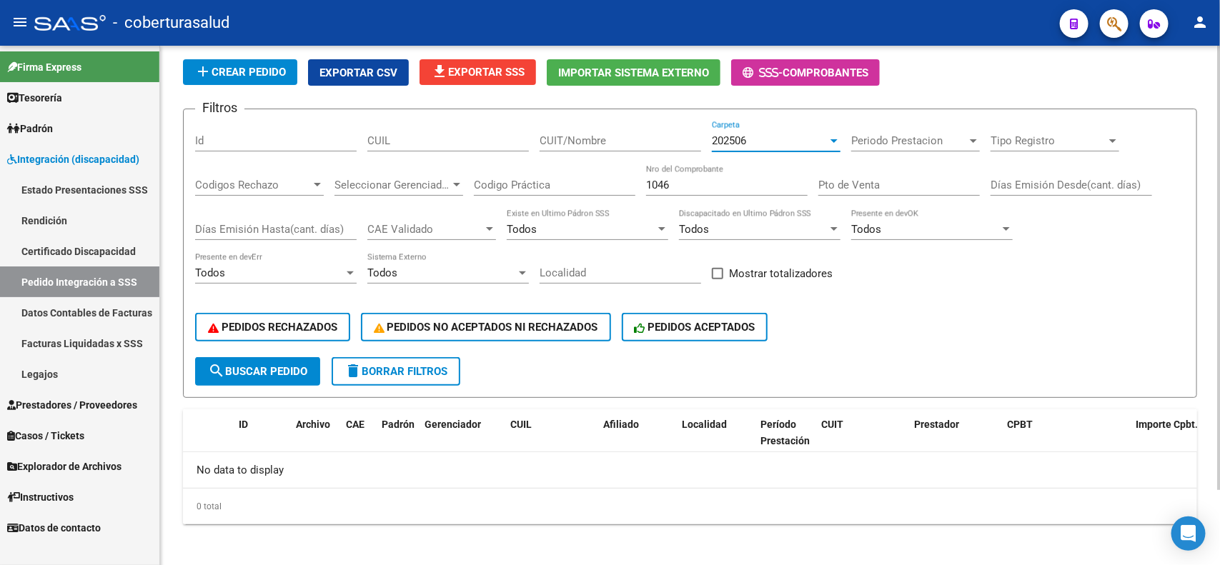
click at [825, 137] on div "202506" at bounding box center [770, 140] width 116 height 13
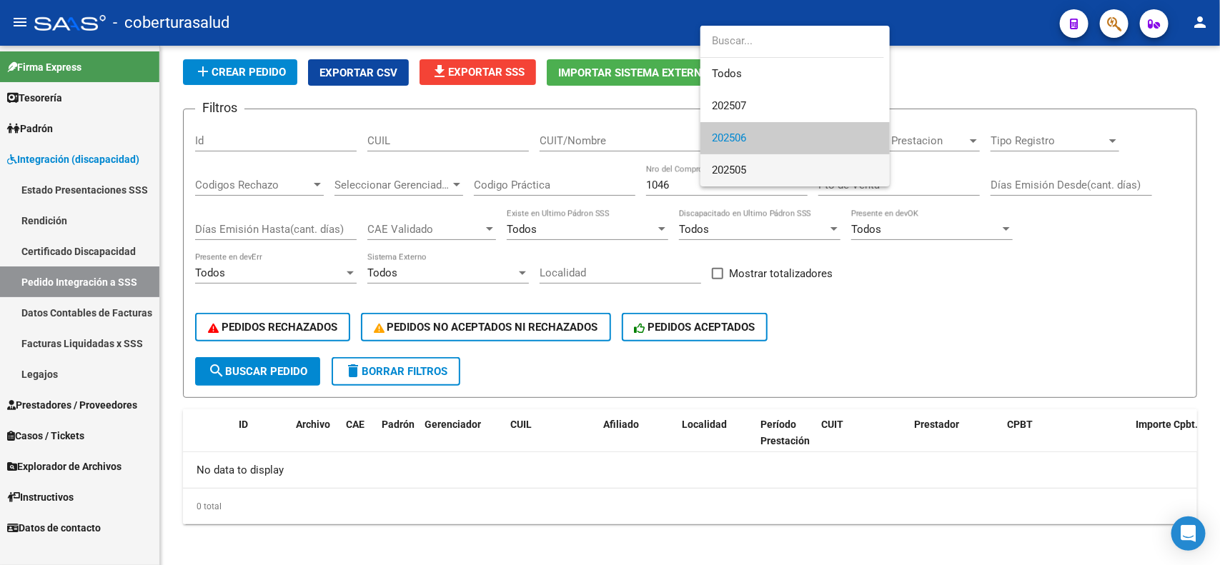
click at [755, 162] on span "202505" at bounding box center [795, 170] width 166 height 32
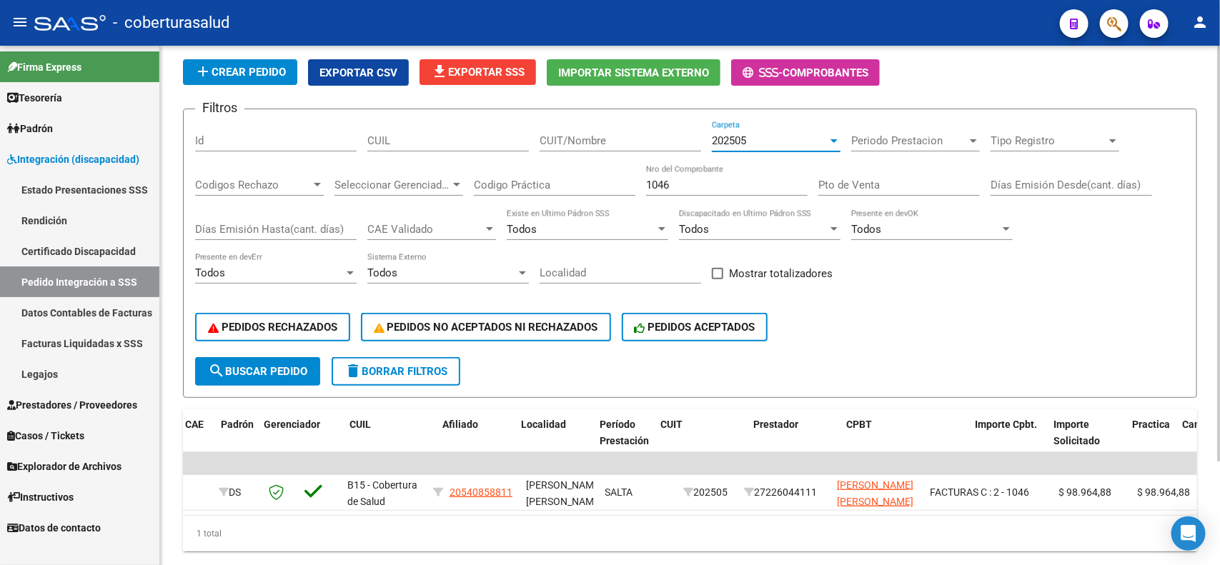
scroll to position [0, 0]
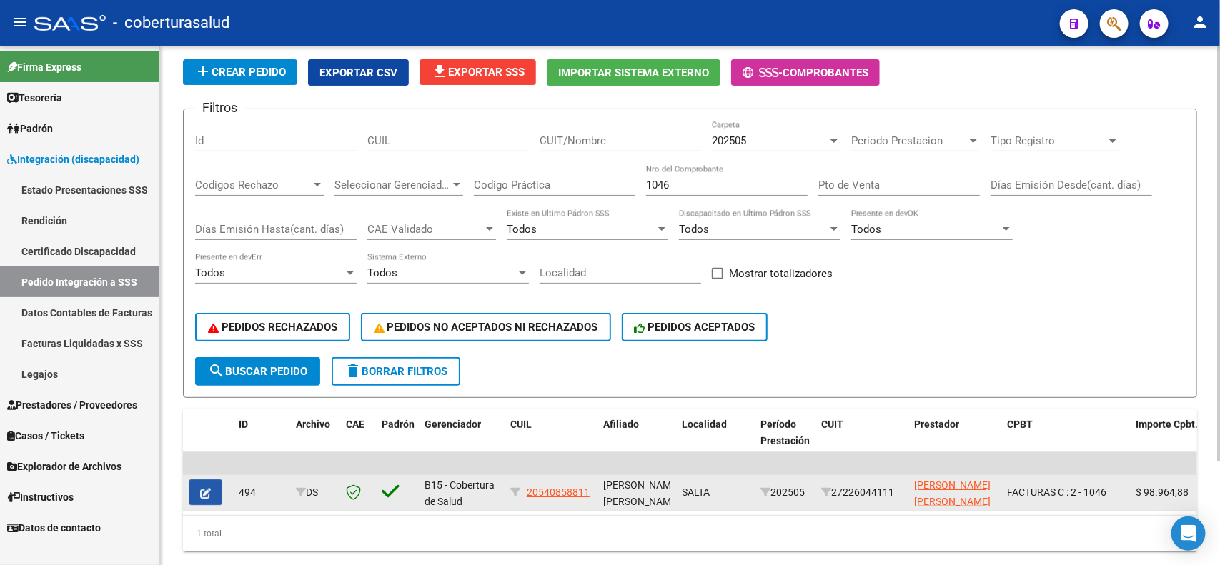
click at [209, 492] on icon "button" at bounding box center [205, 493] width 11 height 11
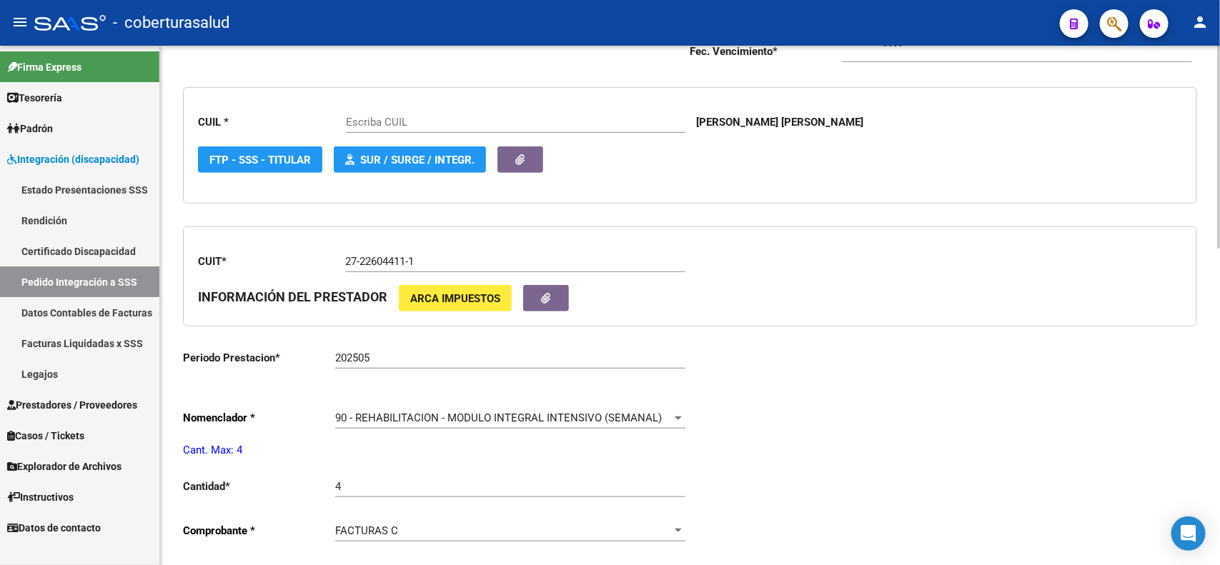
type input "20540858811"
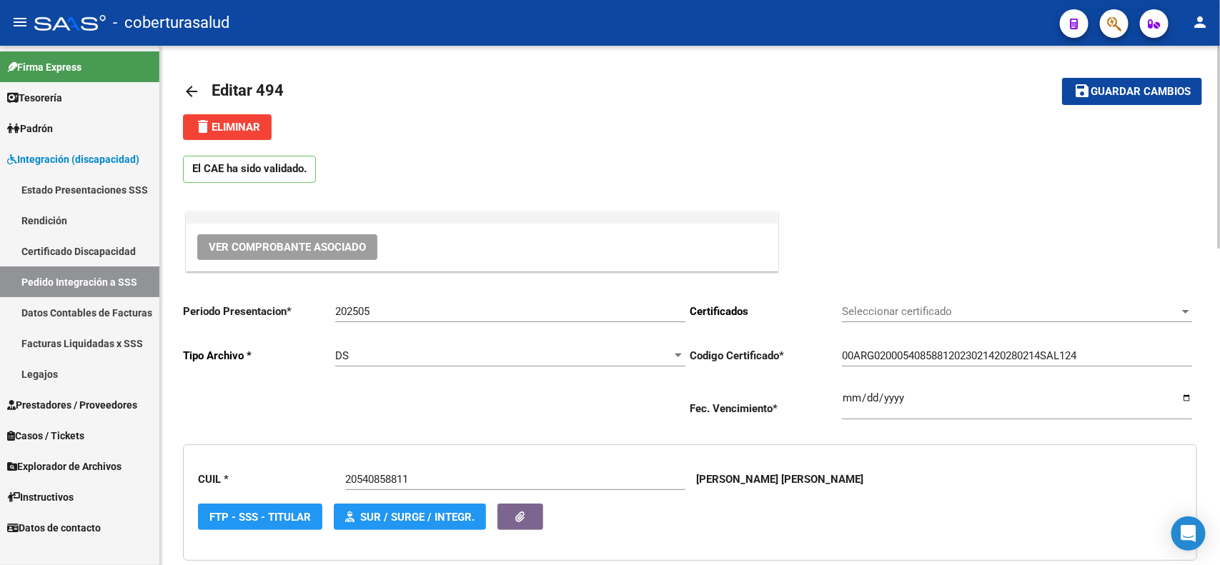
click at [189, 90] on mat-icon "arrow_back" at bounding box center [191, 91] width 17 height 17
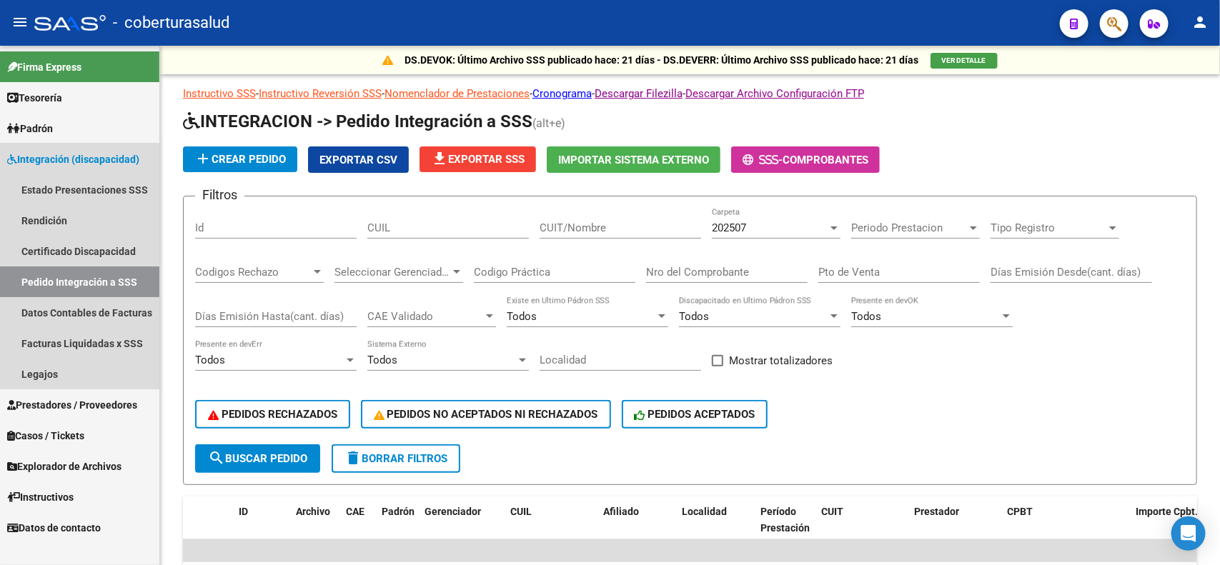
click at [90, 157] on span "Integración (discapacidad)" at bounding box center [73, 159] width 132 height 16
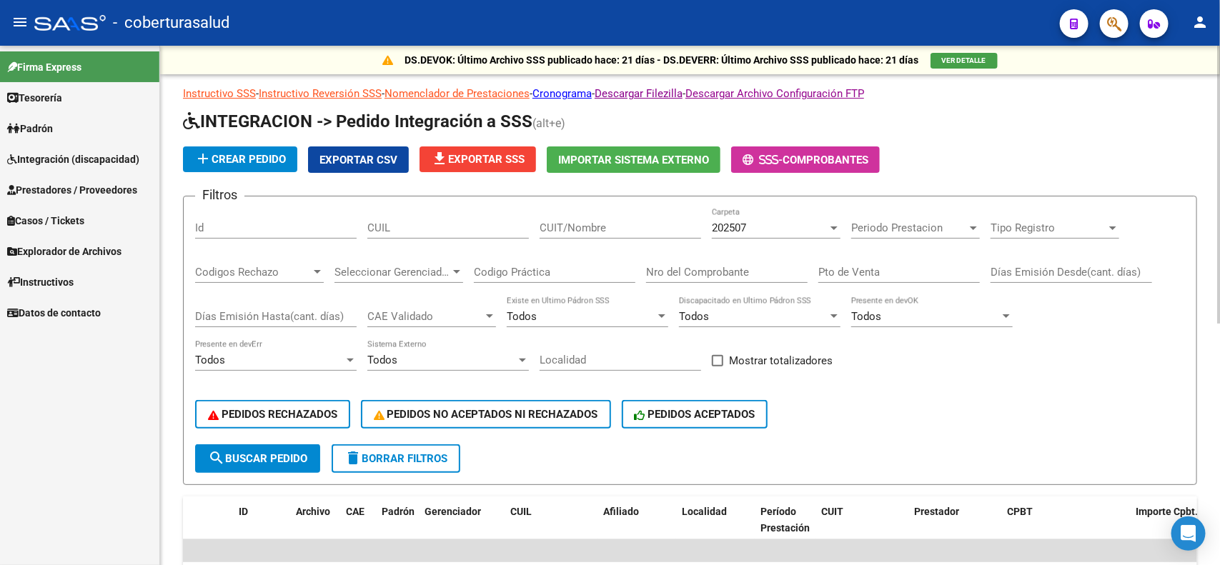
click at [712, 267] on input "Nro del Comprobante" at bounding box center [726, 272] width 161 height 13
click at [79, 188] on span "Prestadores / Proveedores" at bounding box center [72, 190] width 130 height 16
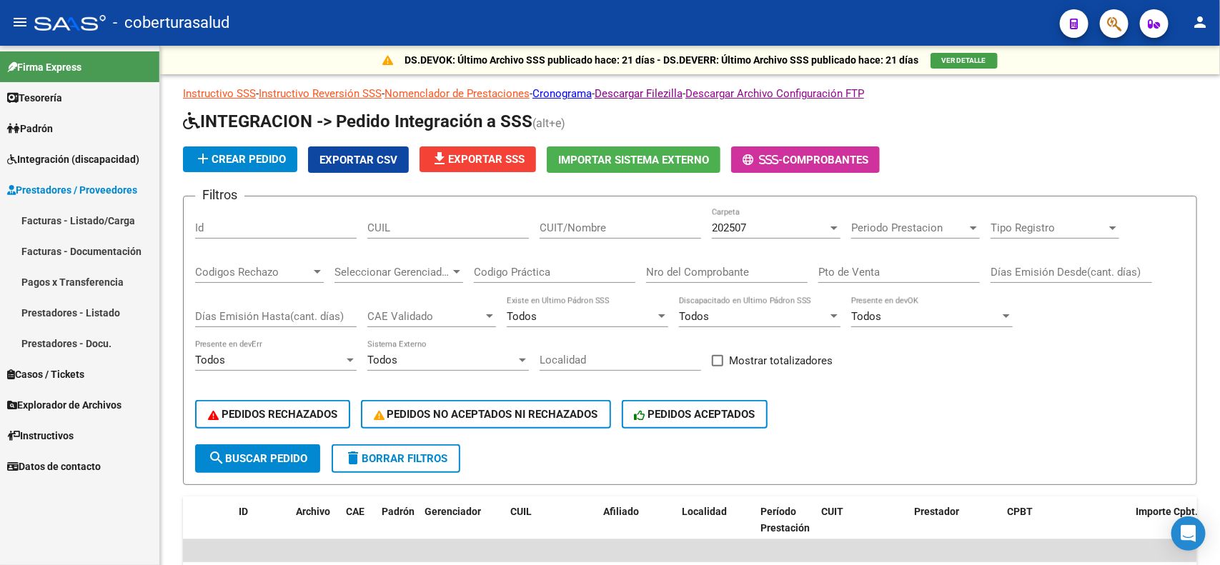
click at [87, 219] on link "Facturas - Listado/Carga" at bounding box center [79, 220] width 159 height 31
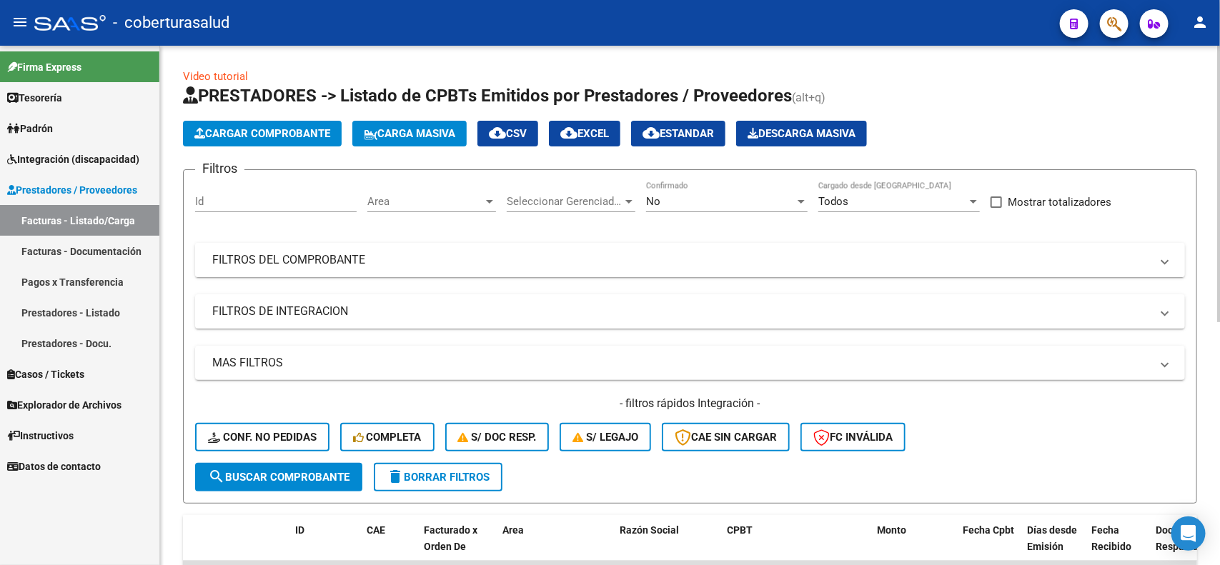
click at [438, 258] on mat-panel-title "FILTROS DEL COMPROBANTE" at bounding box center [681, 260] width 938 height 16
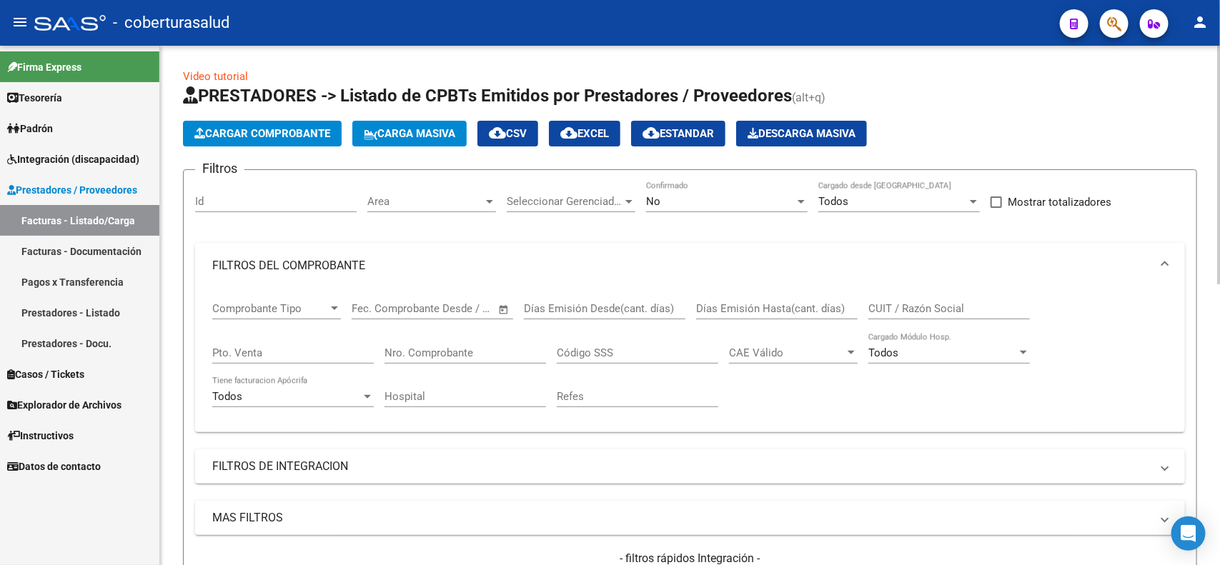
click at [449, 341] on div "Nro. Comprobante" at bounding box center [464, 348] width 161 height 31
type input "513"
click at [445, 407] on div "Hospital" at bounding box center [464, 399] width 161 height 44
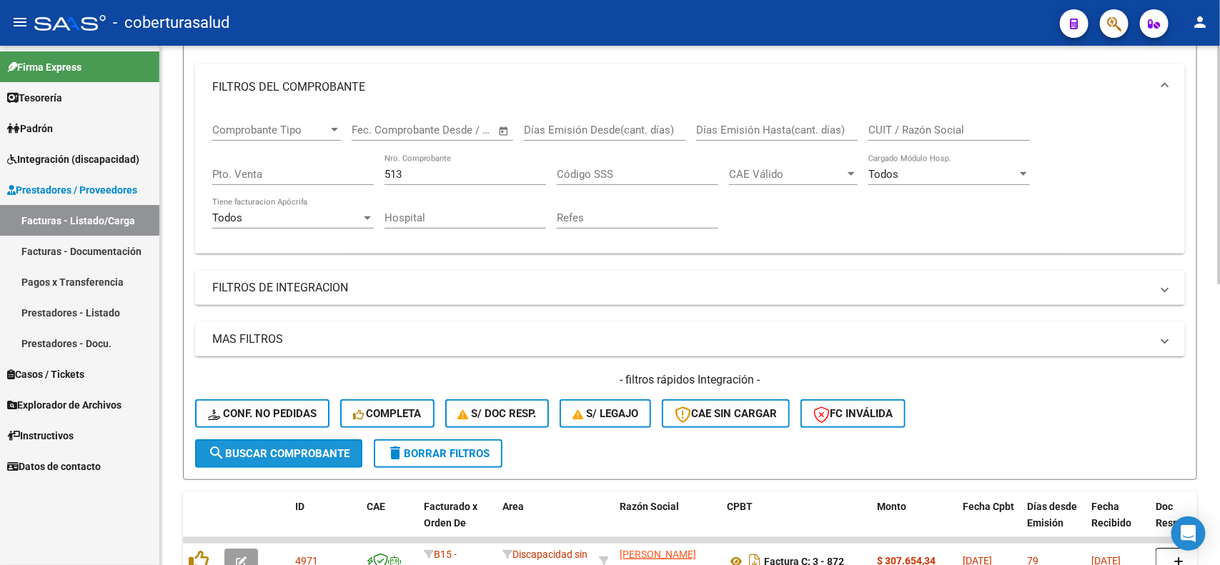
click at [224, 454] on span "search Buscar Comprobante" at bounding box center [278, 453] width 141 height 13
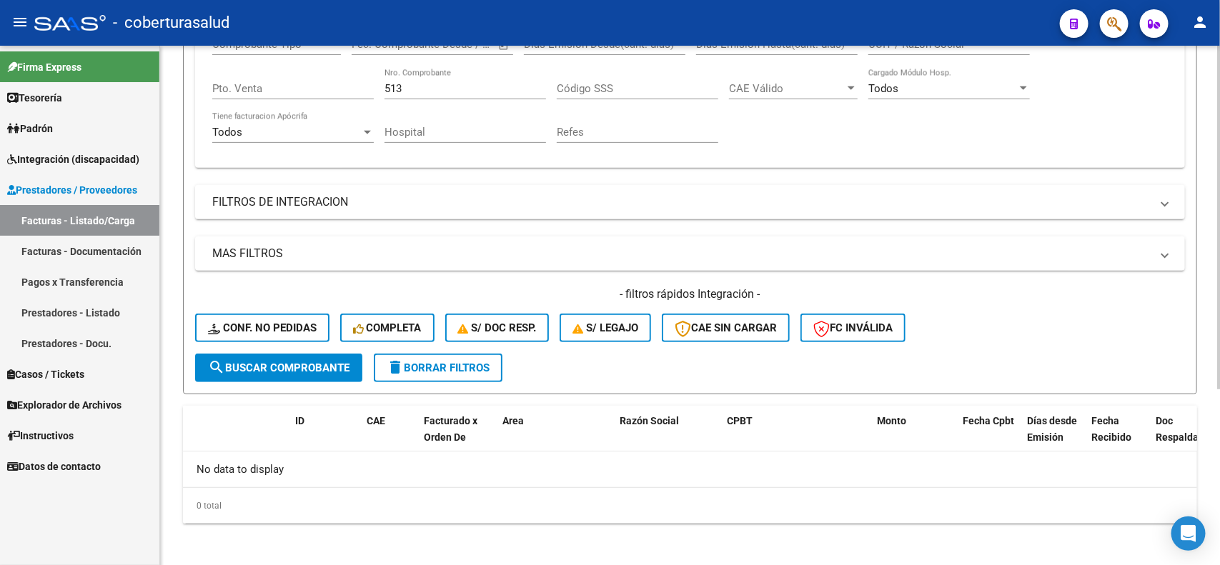
scroll to position [86, 0]
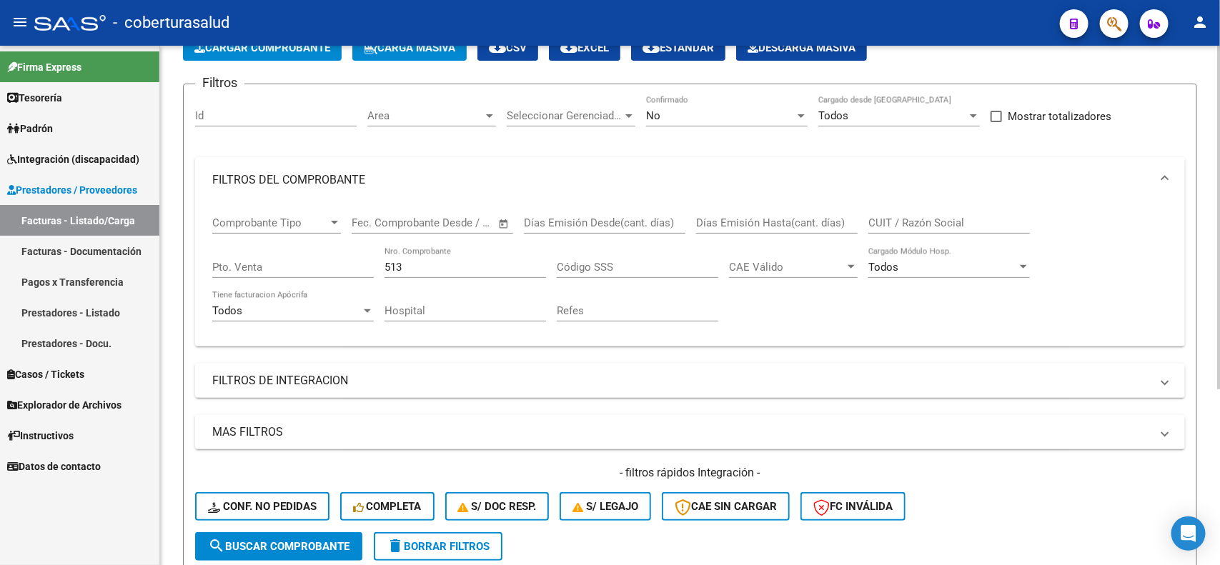
click at [766, 109] on div "No" at bounding box center [720, 115] width 149 height 13
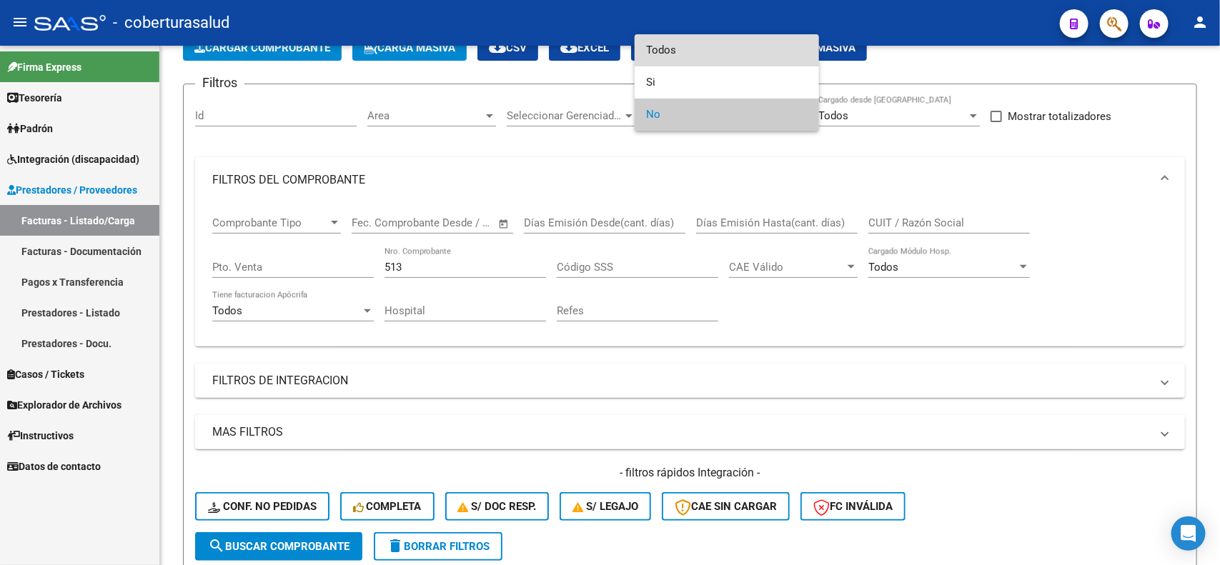
click at [650, 44] on span "Todos" at bounding box center [726, 50] width 161 height 32
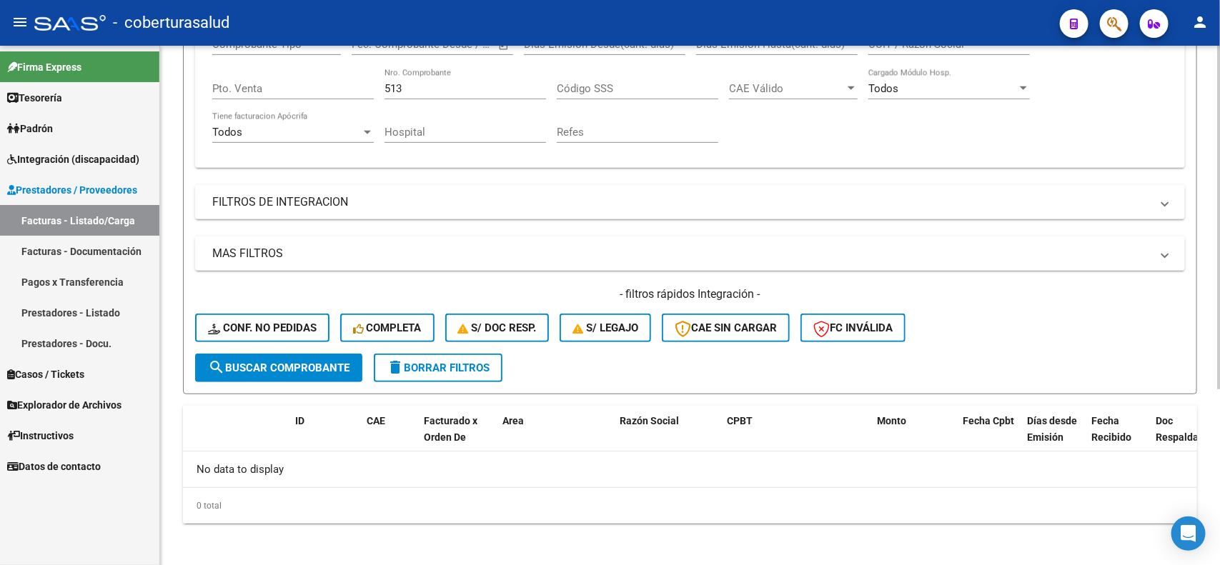
click at [254, 372] on button "search Buscar Comprobante" at bounding box center [278, 368] width 167 height 29
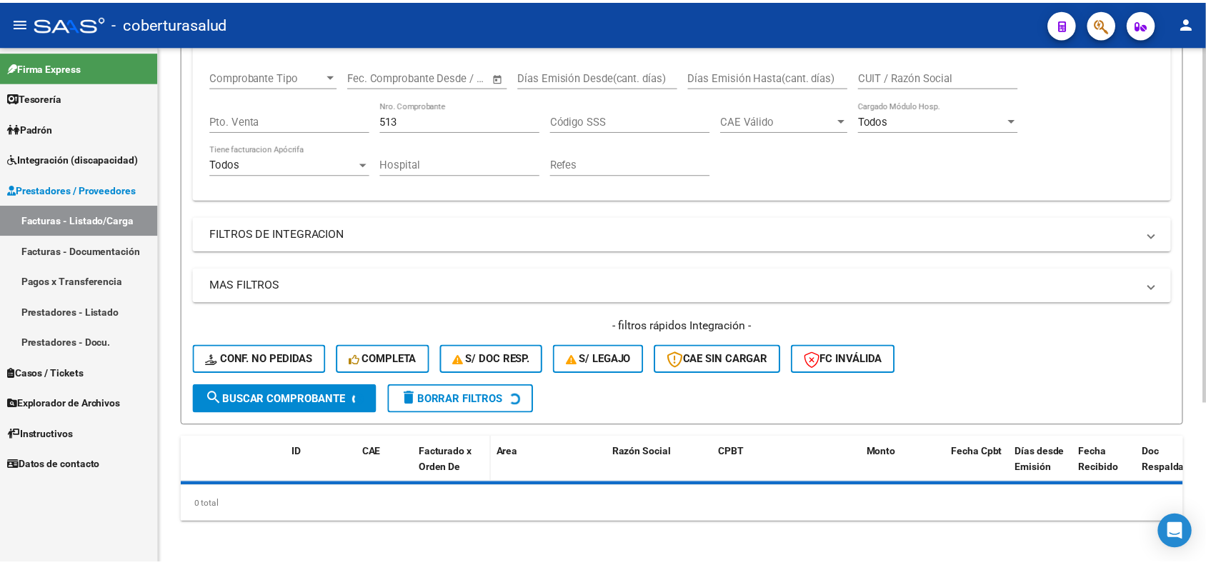
scroll to position [264, 0]
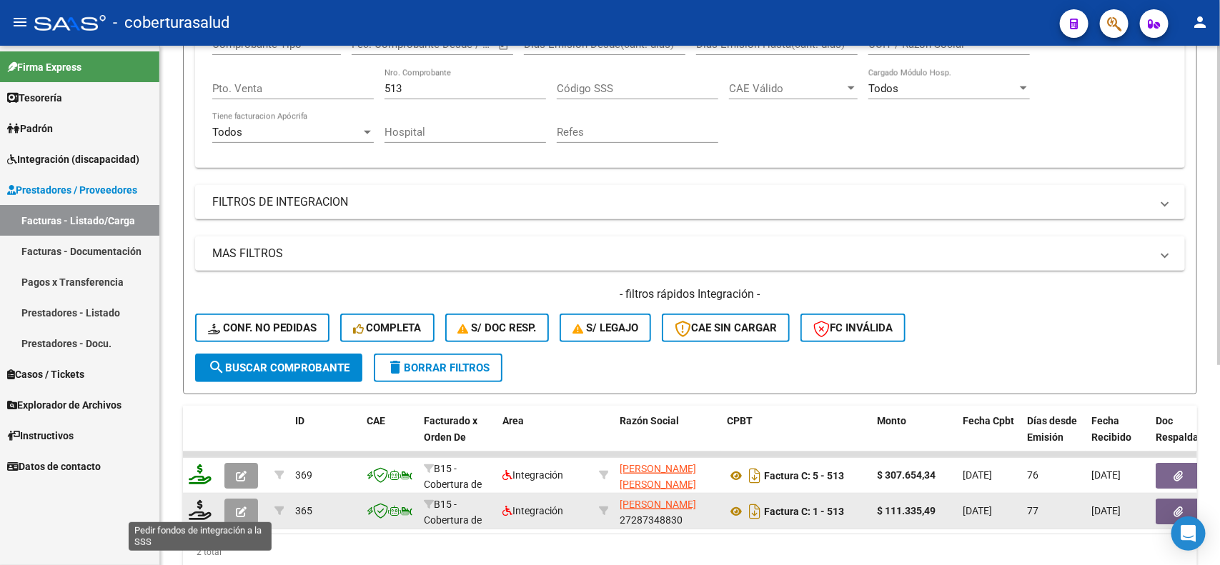
click at [194, 504] on icon at bounding box center [200, 510] width 23 height 20
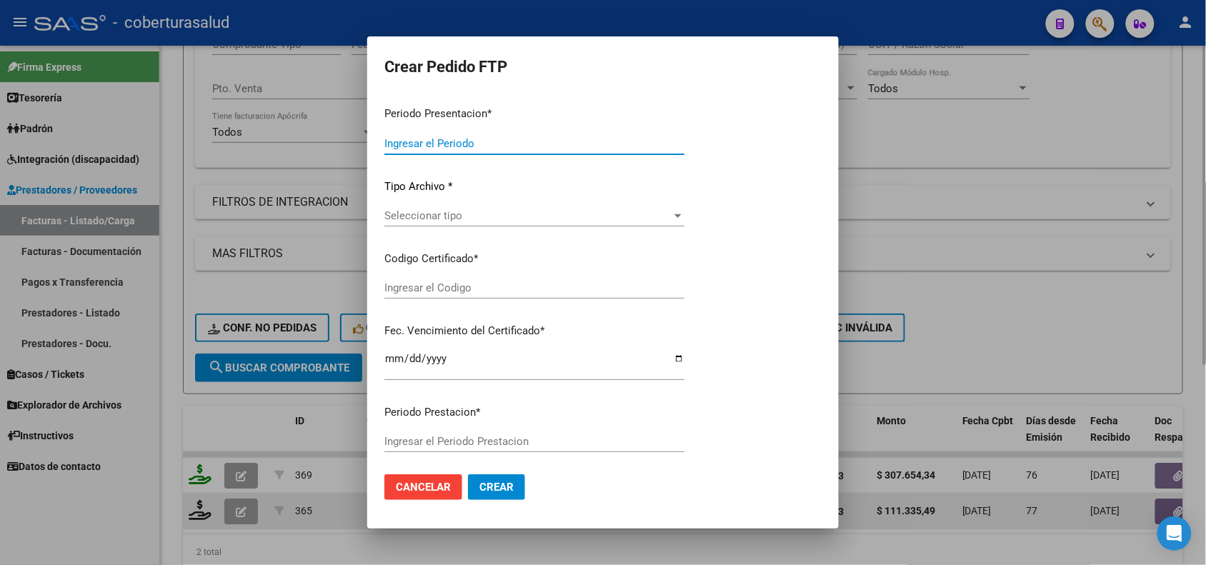
type input "202507"
type input "202505"
type input "$ 111.335,49"
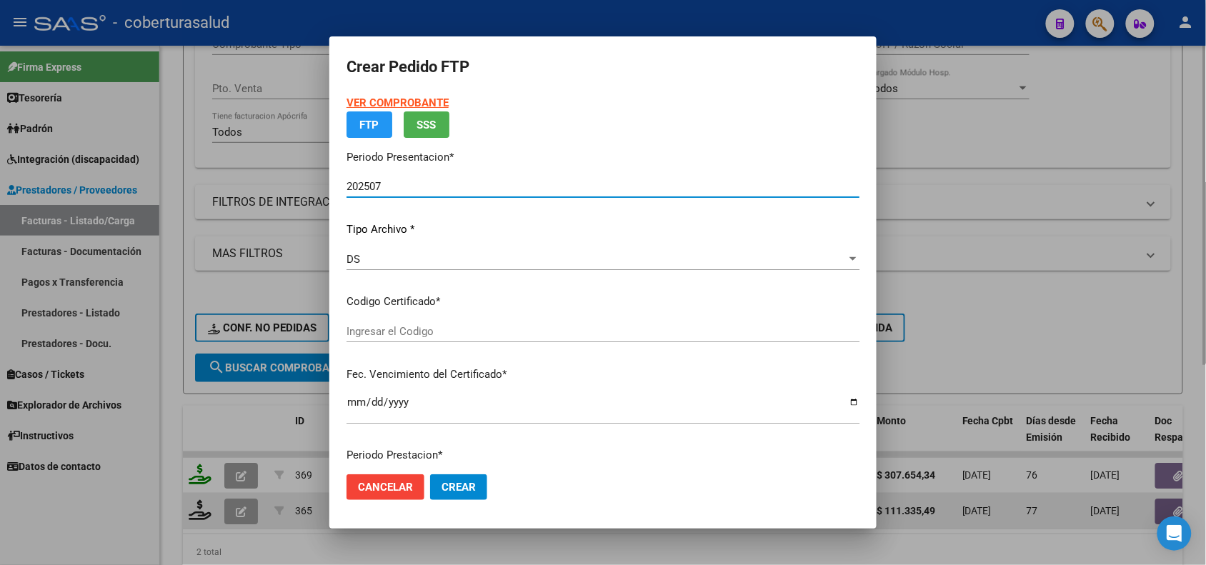
type input "ARG02000572788262024091020290910SAL123"
type input "[DATE]"
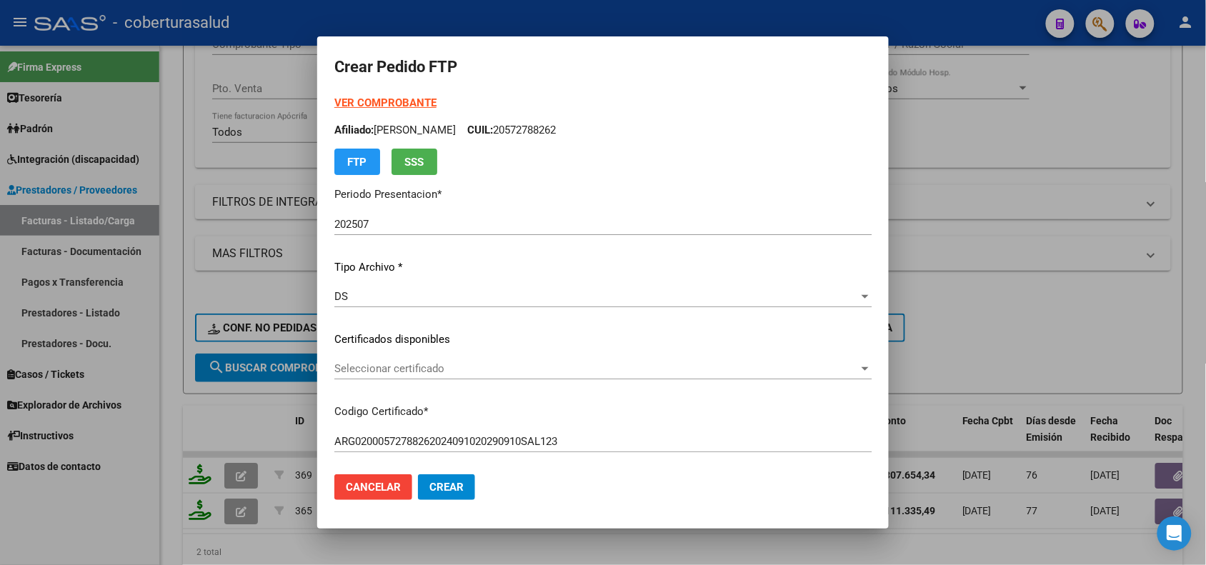
click at [236, 508] on div at bounding box center [603, 282] width 1206 height 565
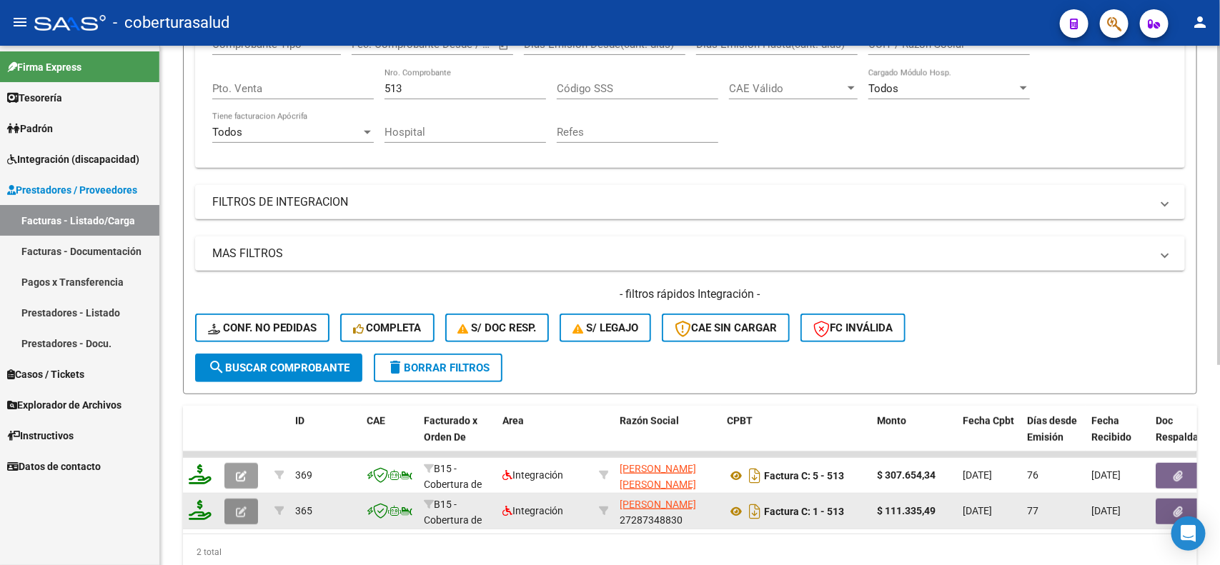
click at [236, 507] on icon "button" at bounding box center [241, 512] width 11 height 11
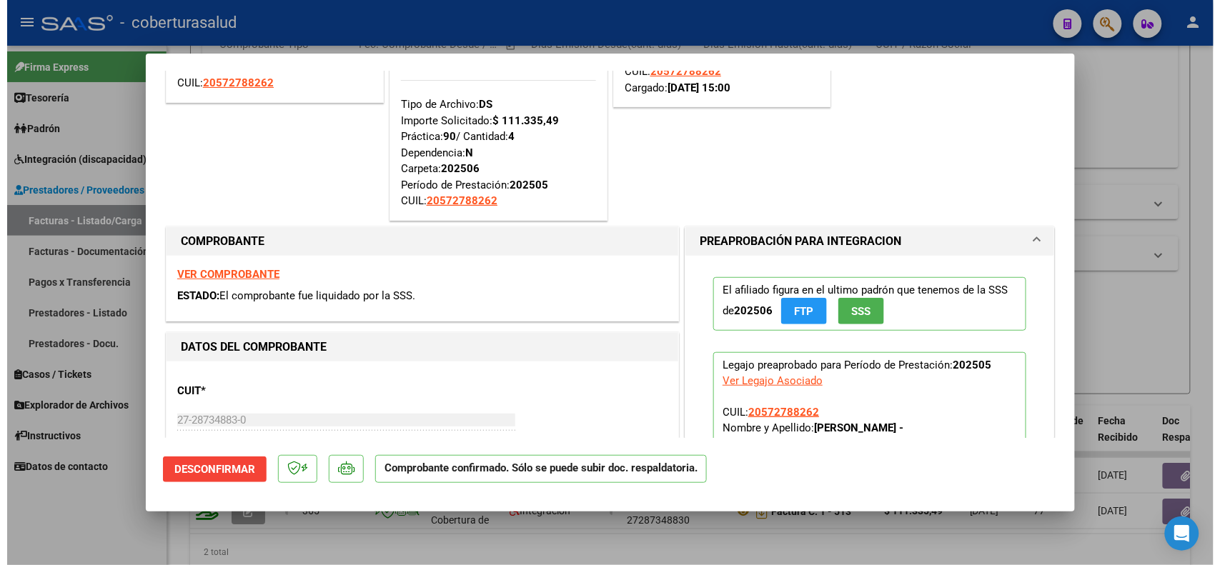
scroll to position [0, 0]
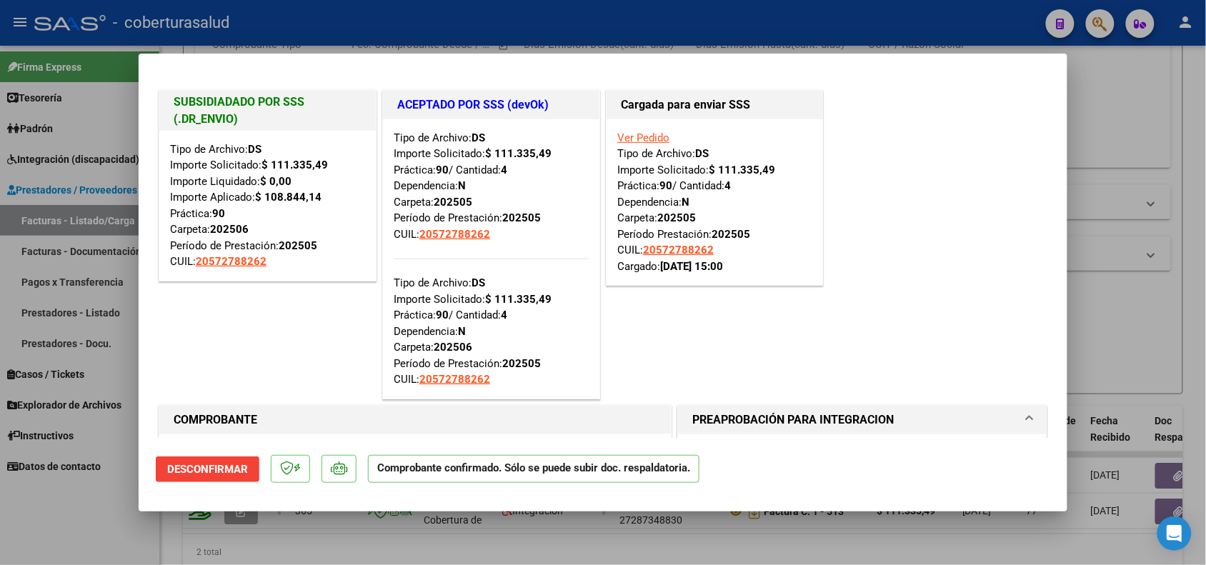
drag, startPoint x: 254, startPoint y: 231, endPoint x: 209, endPoint y: 229, distance: 45.1
click at [209, 229] on div "Tipo de Archivo: DS Importe Solicitado: $ 111.335,49 Importe Liquidado: $ 0,00 …" at bounding box center [267, 205] width 195 height 129
click at [643, 537] on div at bounding box center [603, 282] width 1206 height 565
type input "$ 0,00"
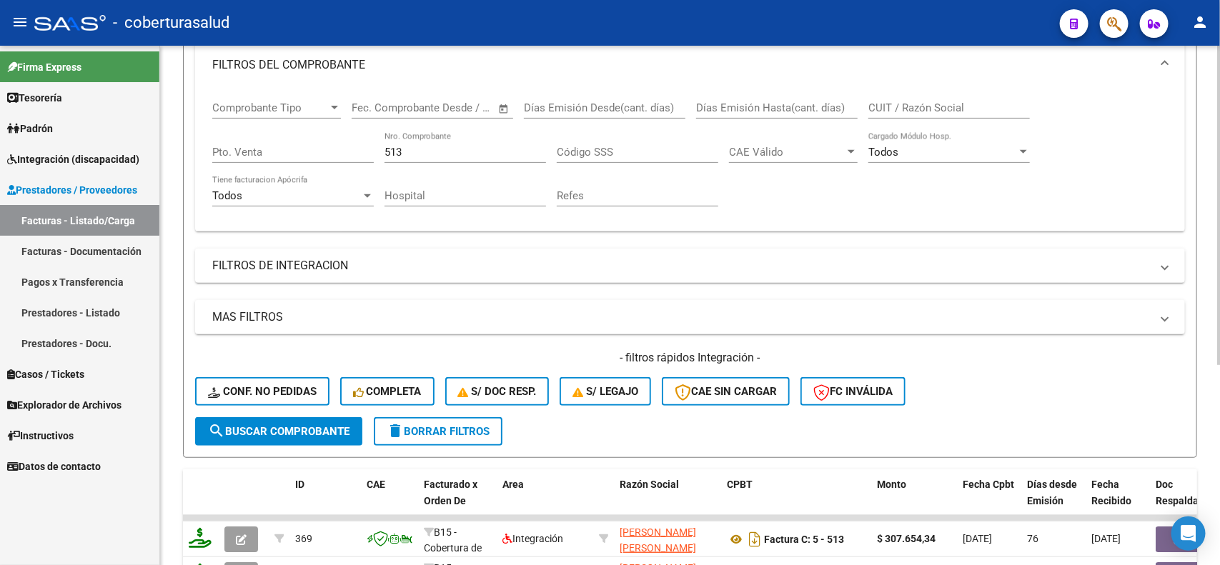
scroll to position [175, 0]
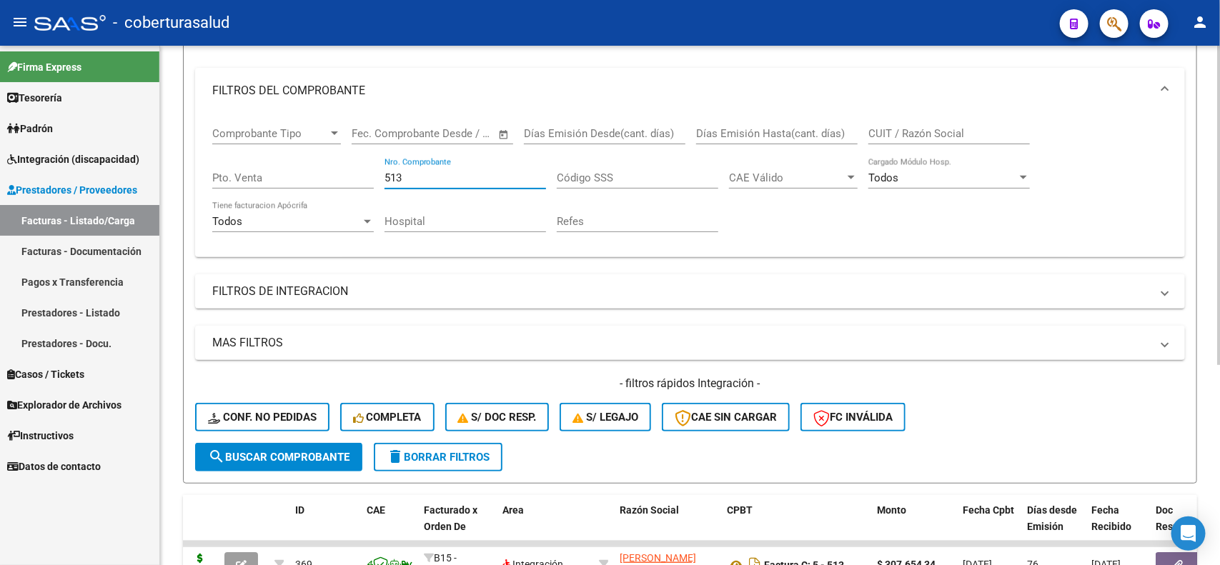
click at [422, 175] on input "513" at bounding box center [464, 177] width 161 height 13
click at [422, 175] on input "512" at bounding box center [464, 177] width 161 height 13
type input "512"
click at [289, 459] on span "search Buscar Comprobante" at bounding box center [278, 457] width 141 height 13
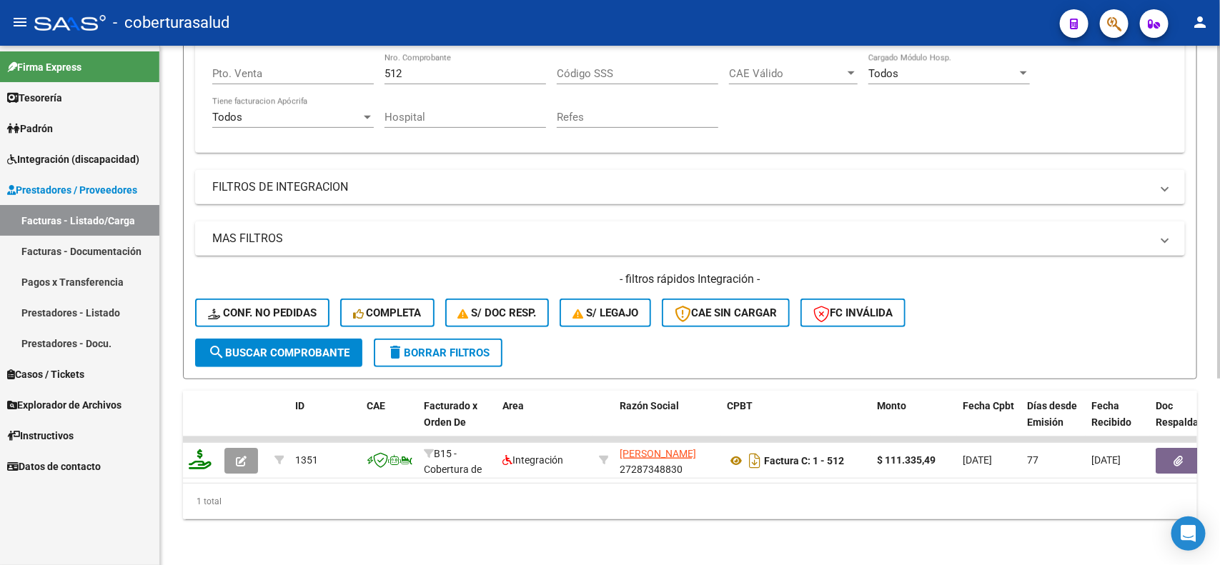
scroll to position [289, 0]
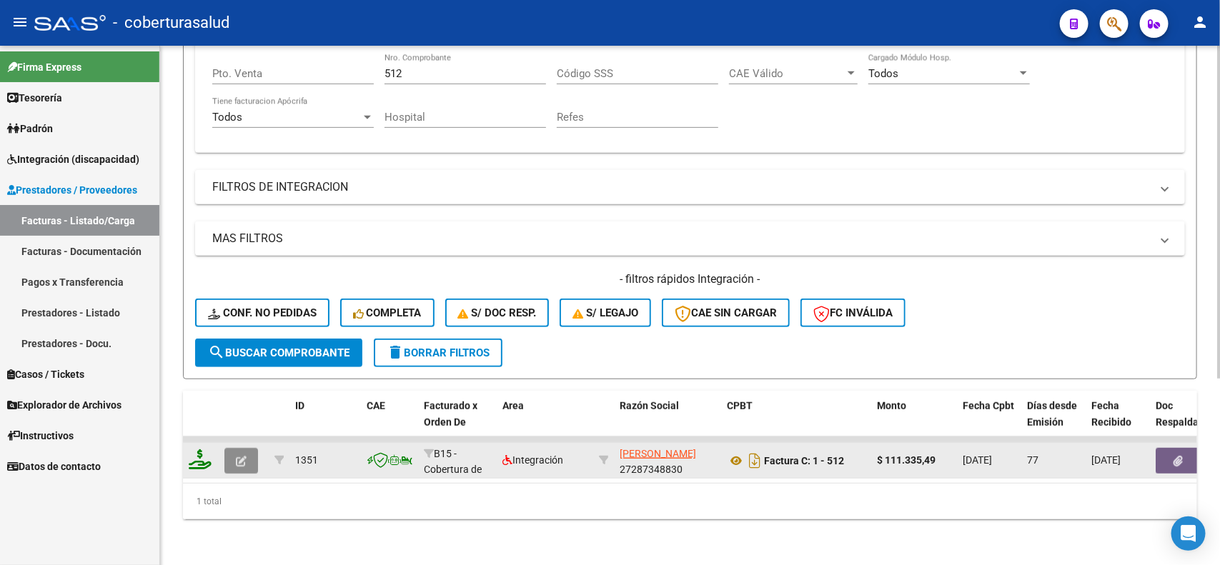
click at [226, 452] on button "button" at bounding box center [241, 461] width 34 height 26
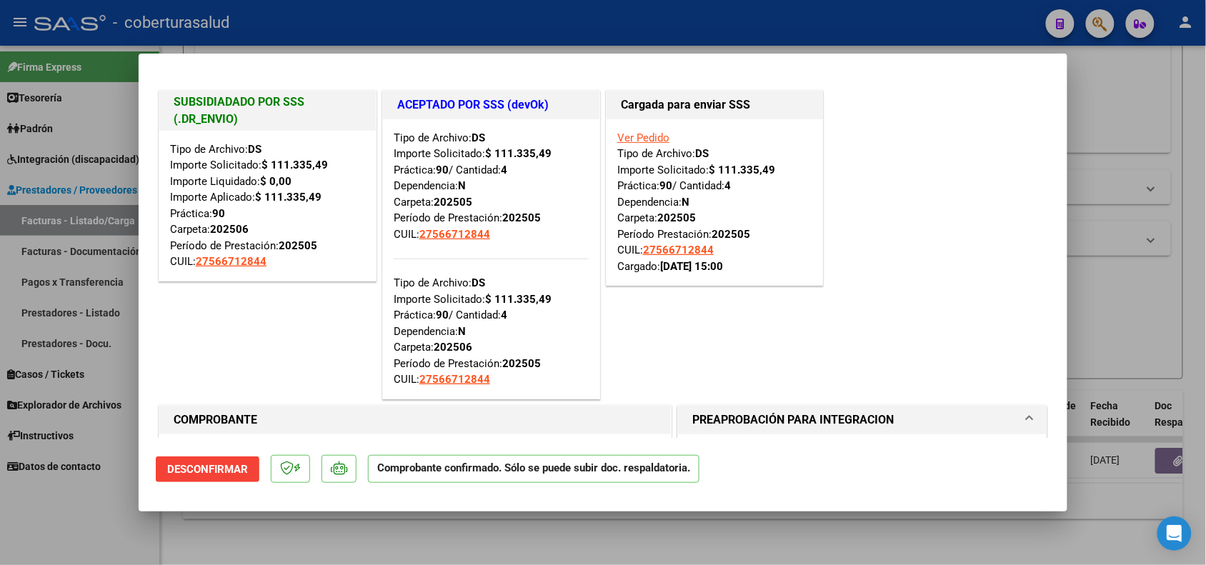
drag, startPoint x: 261, startPoint y: 230, endPoint x: 211, endPoint y: 222, distance: 50.6
click at [211, 222] on div "Tipo de Archivo: DS Importe Solicitado: $ 111.335,49 Importe Liquidado: $ 0,00 …" at bounding box center [267, 205] width 195 height 129
click at [599, 534] on div at bounding box center [603, 282] width 1206 height 565
type input "$ 0,00"
